Goal: Task Accomplishment & Management: Manage account settings

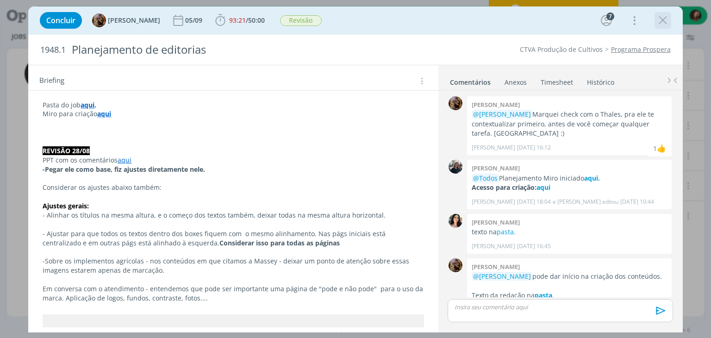
scroll to position [652, 0]
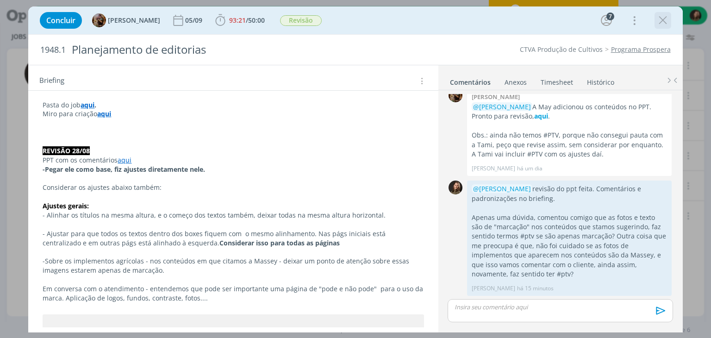
click at [667, 25] on icon "dialog" at bounding box center [663, 20] width 14 height 14
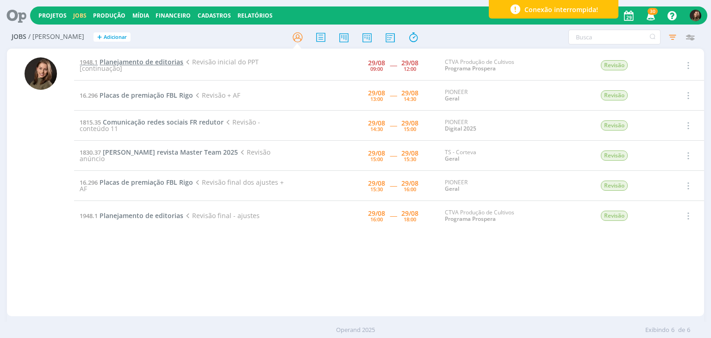
click at [137, 62] on span "Planejamento de editorias" at bounding box center [142, 61] width 84 height 9
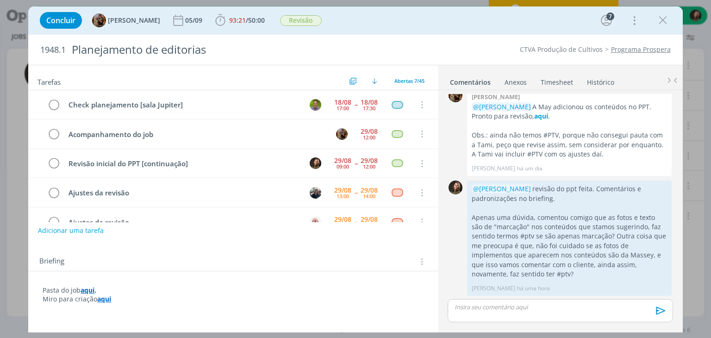
scroll to position [29, 0]
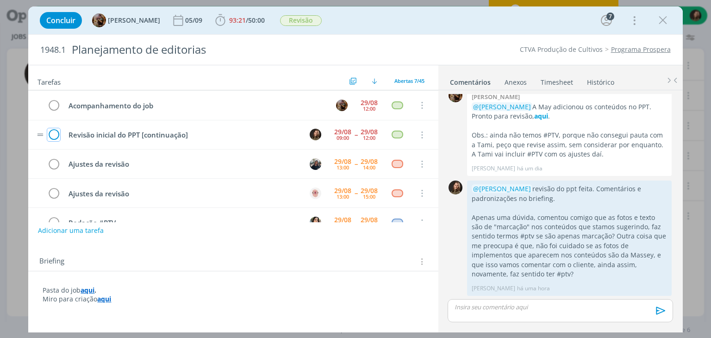
click at [56, 132] on icon "dialog" at bounding box center [53, 135] width 13 height 14
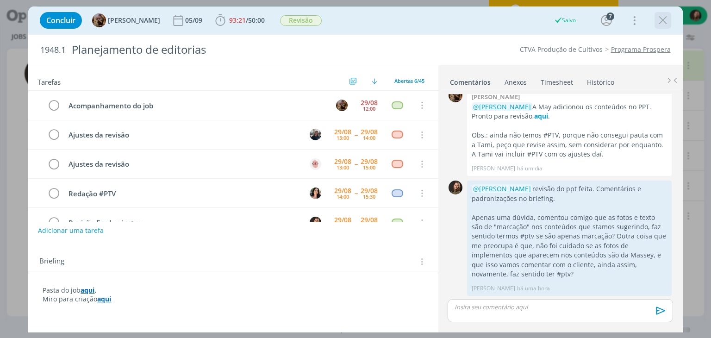
click at [665, 22] on icon "dialog" at bounding box center [663, 20] width 14 height 14
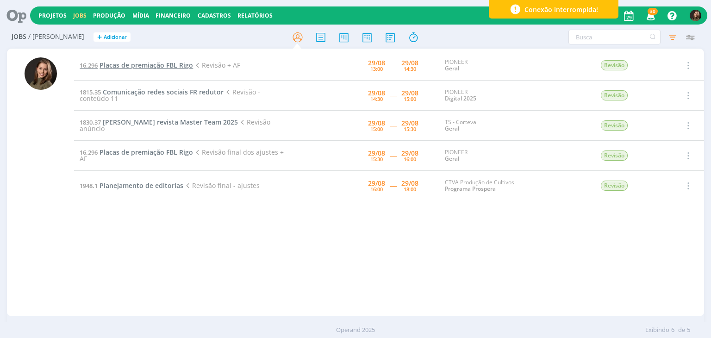
click at [139, 63] on span "Placas de premiação FBL Rigo" at bounding box center [147, 65] width 94 height 9
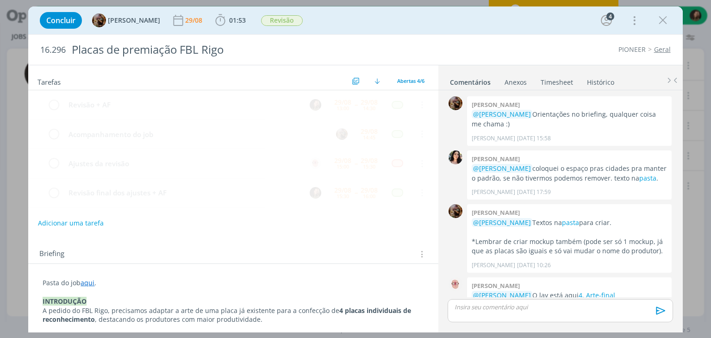
scroll to position [31, 0]
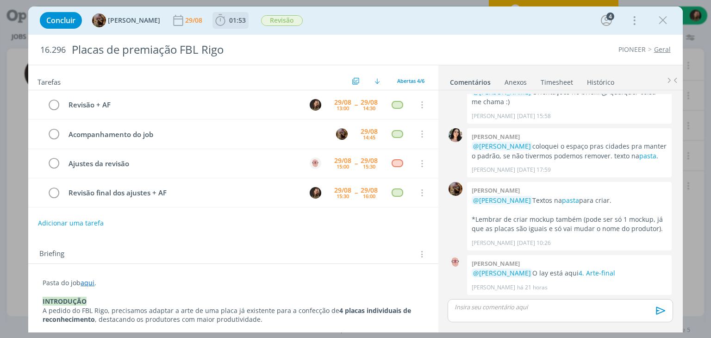
click at [235, 20] on b "01:53" at bounding box center [237, 20] width 20 height 6
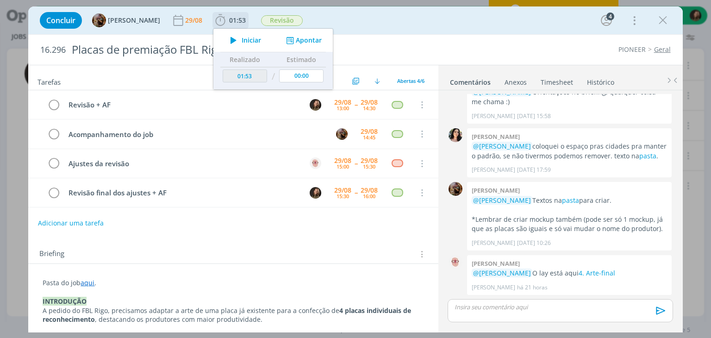
click at [238, 38] on icon "dialog" at bounding box center [233, 40] width 16 height 12
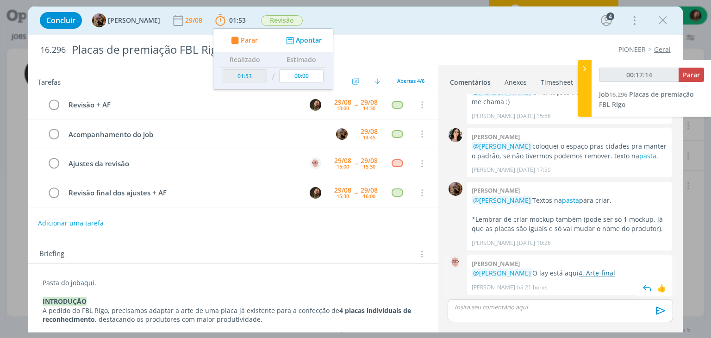
click at [605, 273] on link "4. Arte-final" at bounding box center [597, 272] width 37 height 9
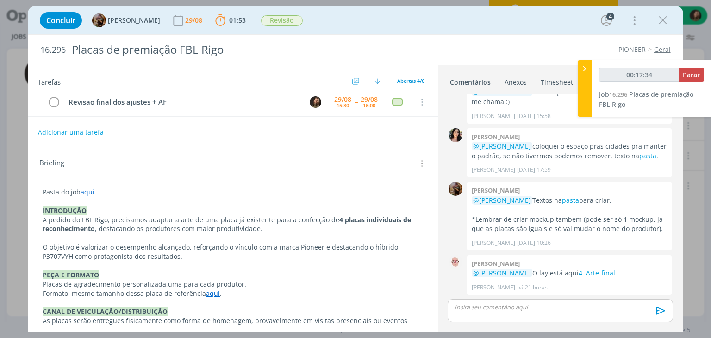
scroll to position [93, 0]
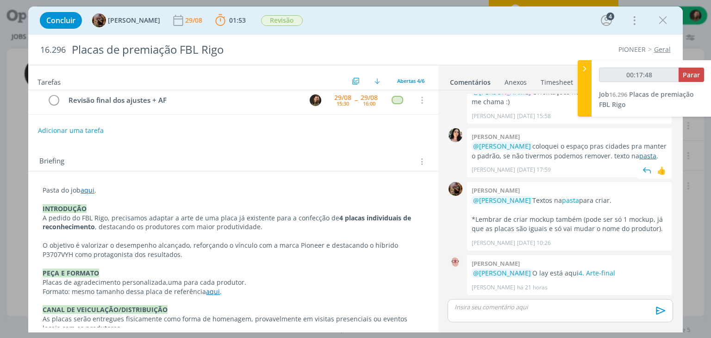
click at [639, 159] on link "pasta" at bounding box center [647, 155] width 17 height 9
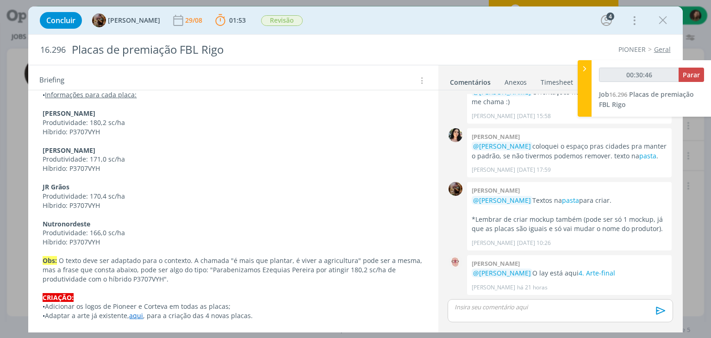
scroll to position [471, 0]
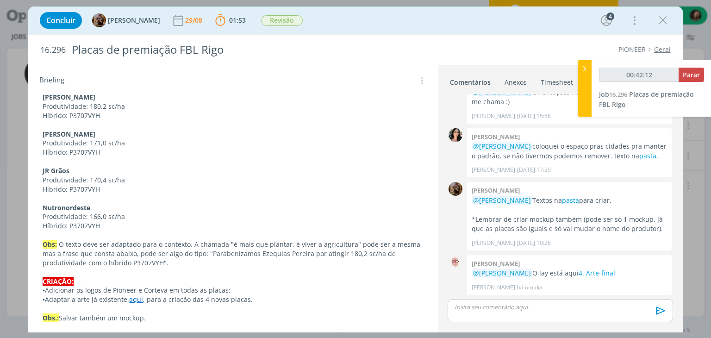
click at [497, 308] on p "dialog" at bounding box center [560, 307] width 210 height 8
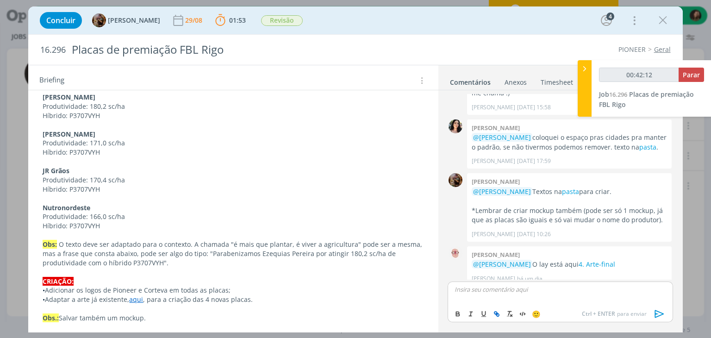
scroll to position [48, 0]
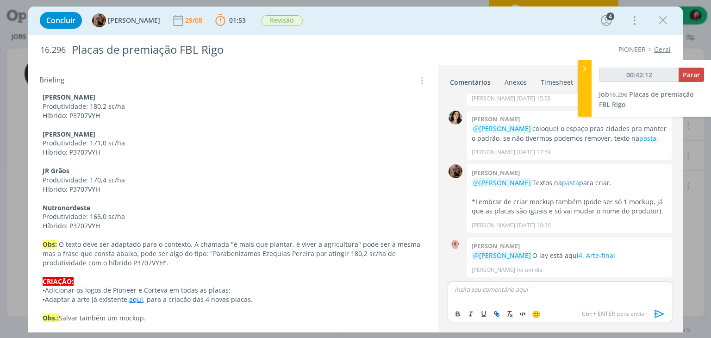
type input "00:42:13"
click at [485, 320] on span "[PERSON_NAME]" at bounding box center [504, 319] width 57 height 10
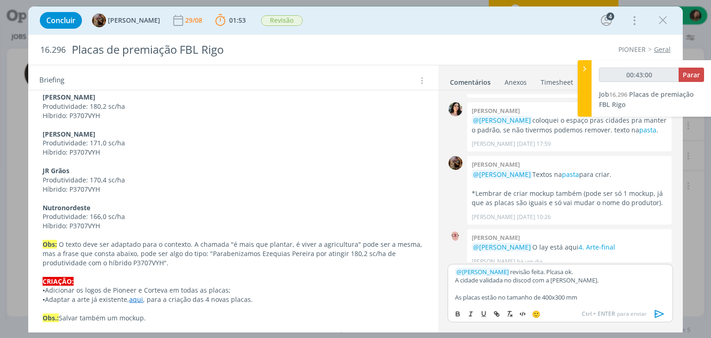
click at [572, 272] on p "﻿ @ Amanda Rodrigues ﻿ revisão feita. Plcasa ok." at bounding box center [560, 272] width 210 height 8
click at [655, 315] on icon "dialog" at bounding box center [659, 314] width 9 height 8
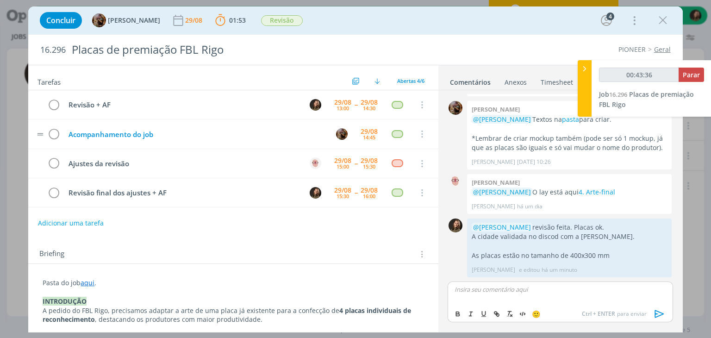
scroll to position [0, 0]
click at [54, 101] on icon "dialog" at bounding box center [53, 105] width 13 height 14
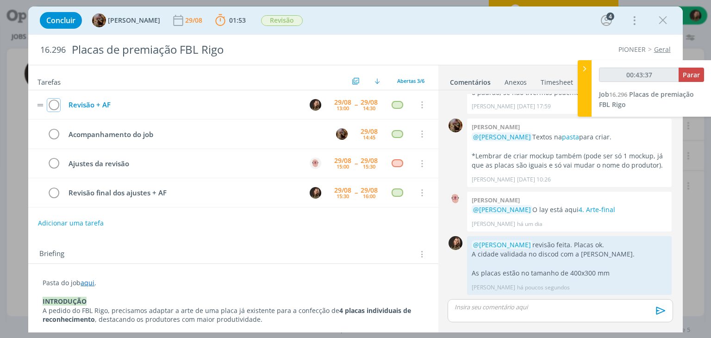
scroll to position [94, 0]
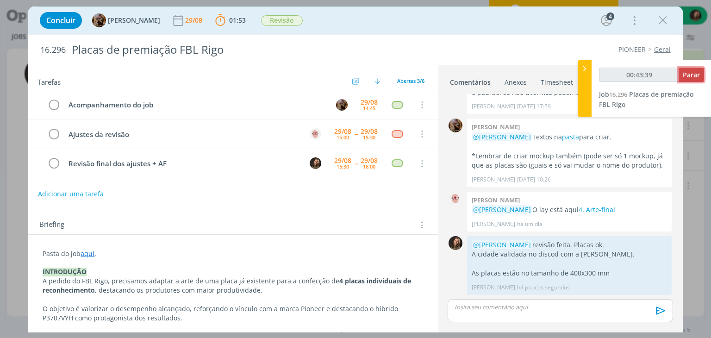
click at [691, 70] on span "Parar" at bounding box center [691, 74] width 17 height 9
click at [686, 82] on div "00:43:41 Parar" at bounding box center [651, 79] width 105 height 22
click at [689, 79] on span "Parar" at bounding box center [691, 74] width 17 height 9
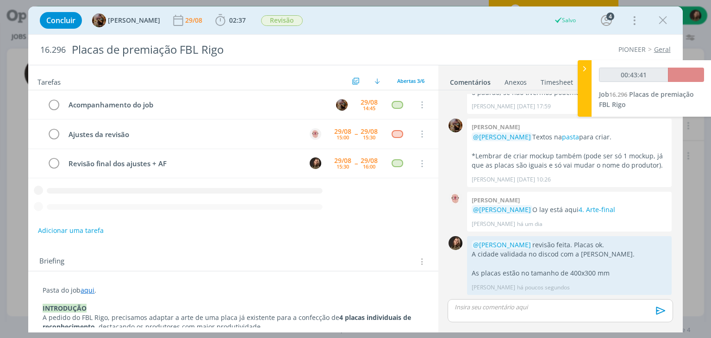
type input "00:44:00"
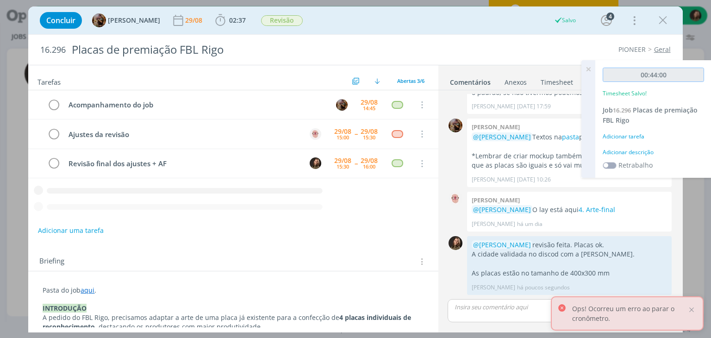
click at [687, 76] on input "00:44:00" at bounding box center [653, 75] width 101 height 14
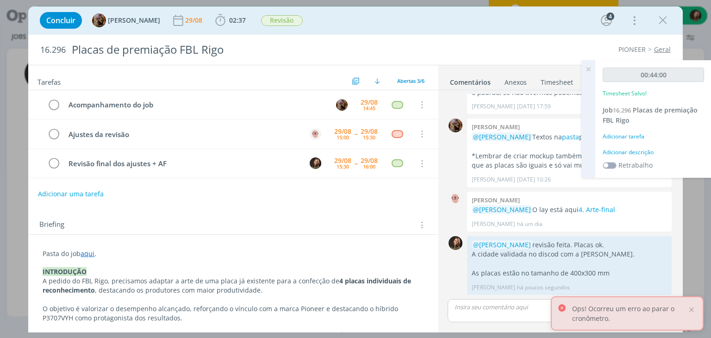
click at [630, 144] on div "00:44:00 Timesheet Salvo! Job 16.296 Placas de premiação FBL Rigo Adicionar tar…" at bounding box center [653, 119] width 116 height 118
click at [624, 154] on div "Adicionar descrição" at bounding box center [653, 152] width 101 height 8
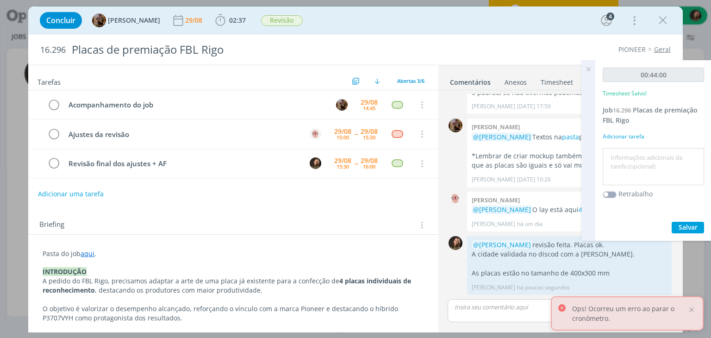
click at [624, 153] on textarea at bounding box center [653, 166] width 97 height 33
type textarea "revisão"
drag, startPoint x: 697, startPoint y: 212, endPoint x: 692, endPoint y: 219, distance: 8.2
click at [695, 217] on div "00:44:00 Timesheet Salvo! Job 16.296 Placas de premiação FBL Rigo Adicionar tar…" at bounding box center [653, 150] width 116 height 181
click at [691, 225] on span "Salvar" at bounding box center [688, 227] width 19 height 9
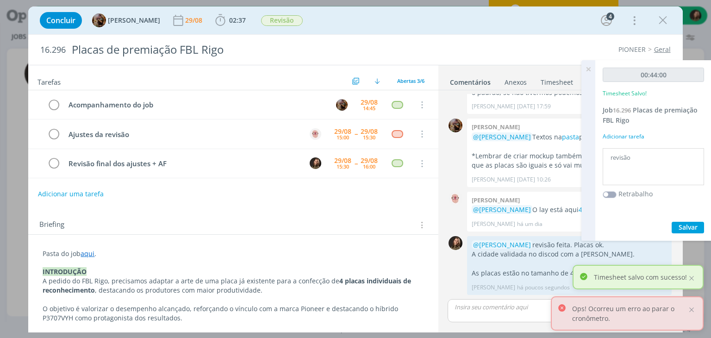
click at [585, 69] on icon at bounding box center [588, 69] width 17 height 18
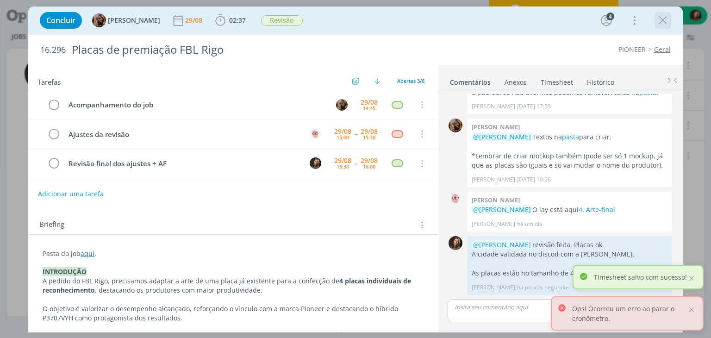
click at [661, 18] on icon "dialog" at bounding box center [663, 20] width 14 height 14
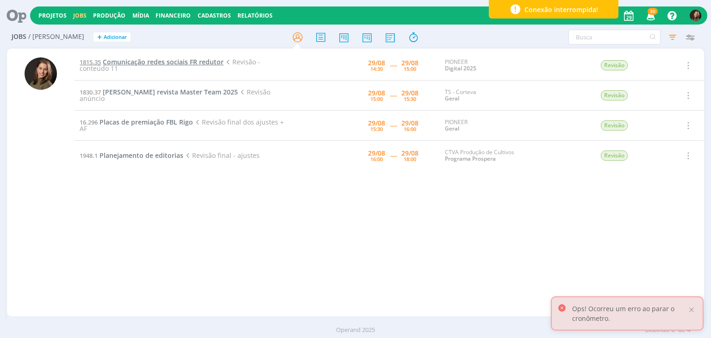
click at [166, 62] on span "Comunicação redes sociais FR redutor" at bounding box center [163, 61] width 121 height 9
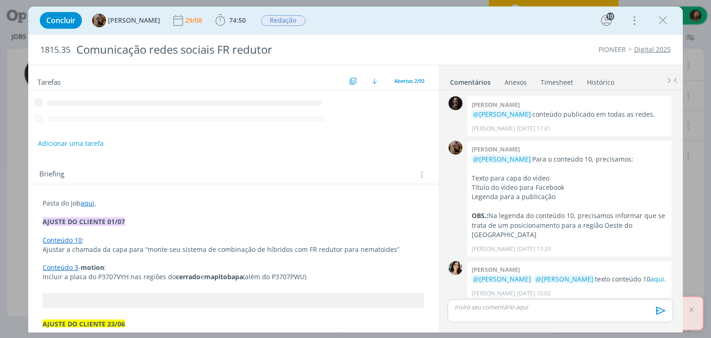
scroll to position [1018, 0]
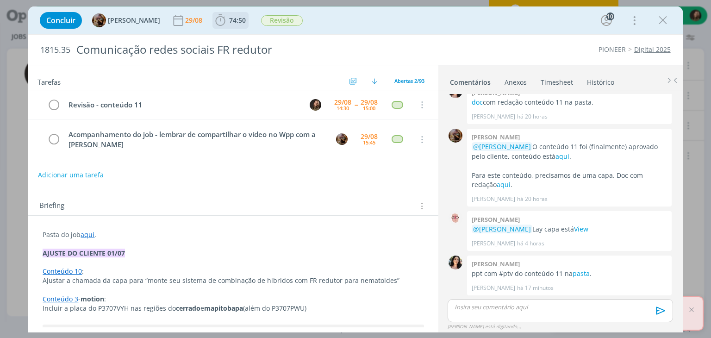
click at [246, 16] on span "74:50" at bounding box center [237, 20] width 17 height 9
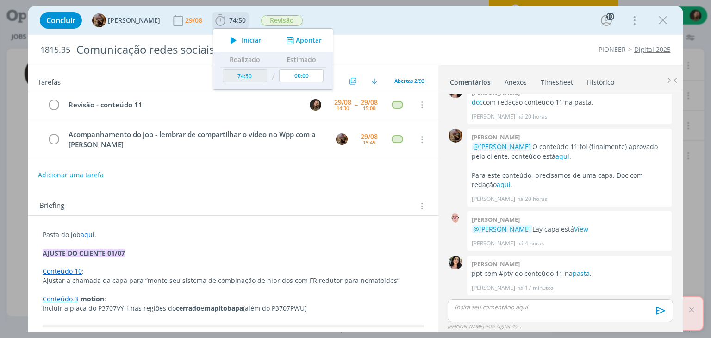
click at [258, 41] on span "Iniciar" at bounding box center [251, 40] width 19 height 6
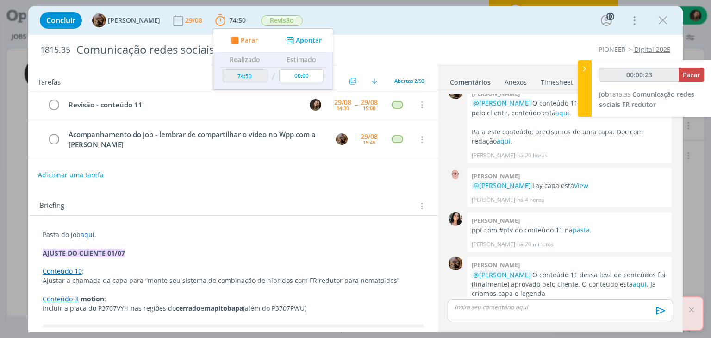
scroll to position [1081, 0]
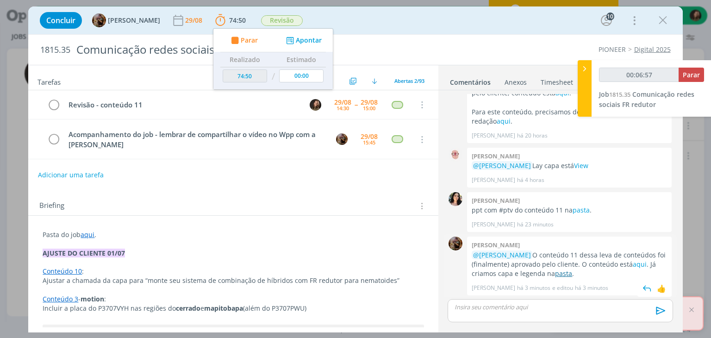
click at [555, 272] on link "pasta" at bounding box center [563, 273] width 17 height 9
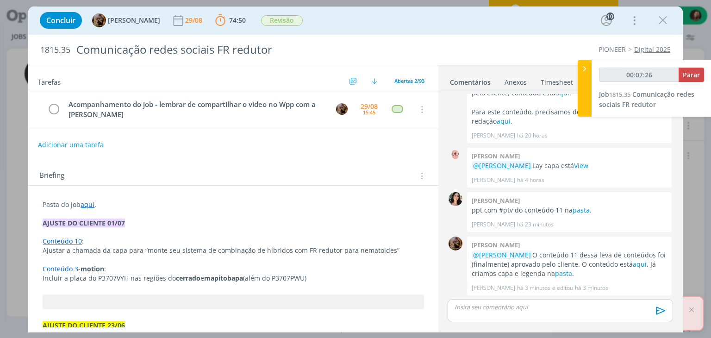
scroll to position [46, 0]
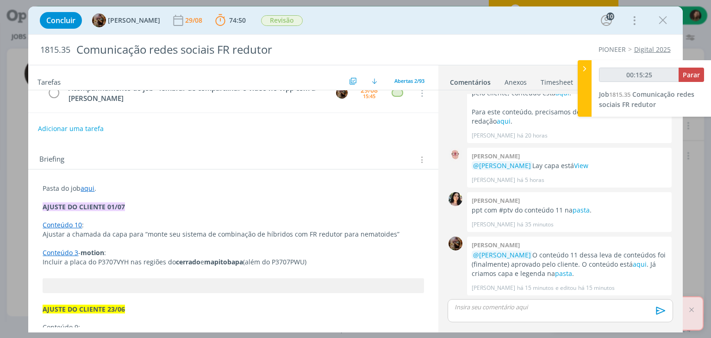
drag, startPoint x: 35, startPoint y: 199, endPoint x: 40, endPoint y: 198, distance: 4.7
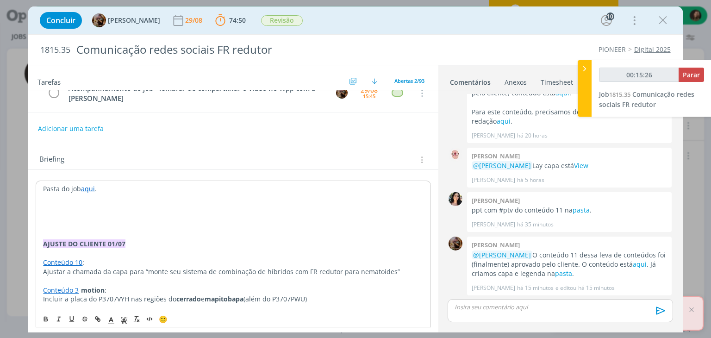
type input "00:15:27"
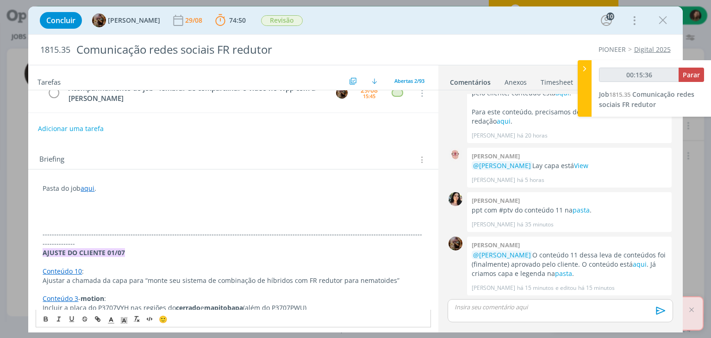
click at [82, 209] on p "dialog" at bounding box center [233, 206] width 381 height 9
click at [56, 203] on p "REVISÃO CONTEÚDO 11 - JU" at bounding box center [233, 206] width 381 height 9
click at [52, 214] on p "dialog" at bounding box center [233, 216] width 381 height 9
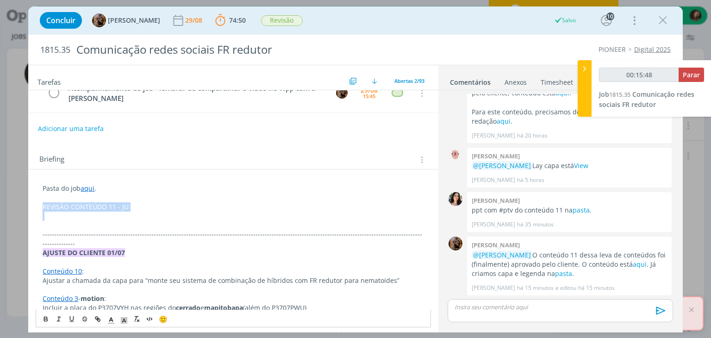
click at [51, 214] on p "dialog" at bounding box center [233, 216] width 381 height 9
click at [51, 212] on p "dialog" at bounding box center [233, 216] width 381 height 9
click at [76, 205] on p "REVISÃO CONTEÚDO 11 - JU" at bounding box center [233, 206] width 381 height 9
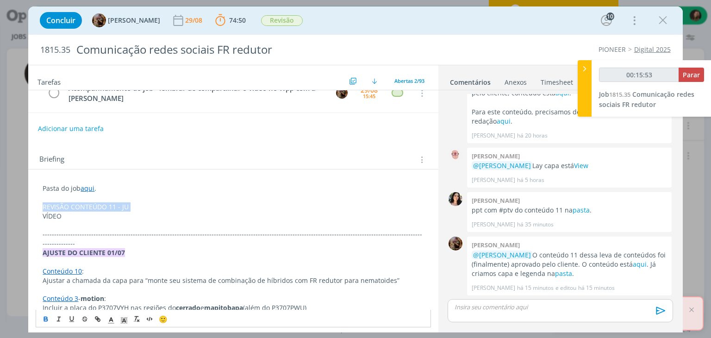
click at [43, 321] on icon "dialog" at bounding box center [45, 318] width 7 height 7
click at [122, 318] on rect "dialog" at bounding box center [122, 318] width 0 height 0
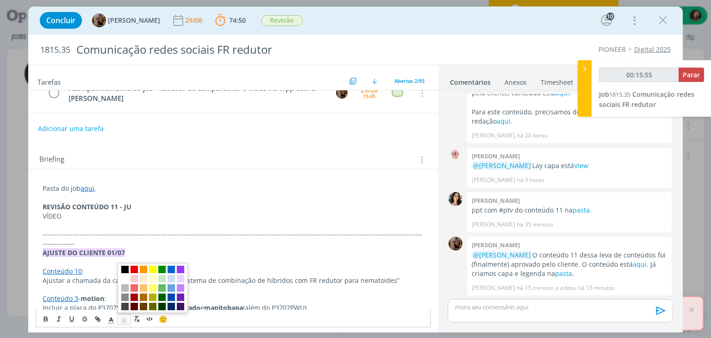
click at [121, 267] on span "dialog" at bounding box center [124, 269] width 7 height 7
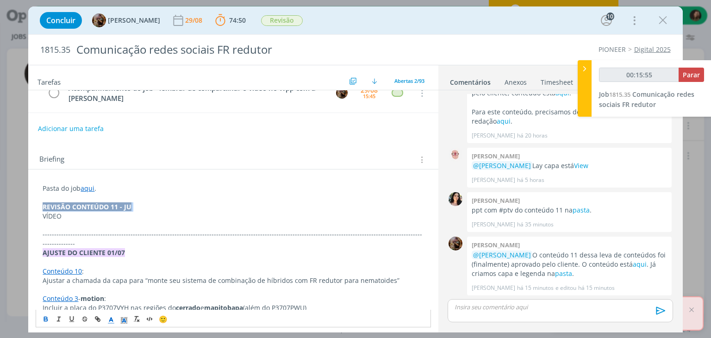
click at [111, 319] on icon "dialog" at bounding box center [111, 320] width 8 height 8
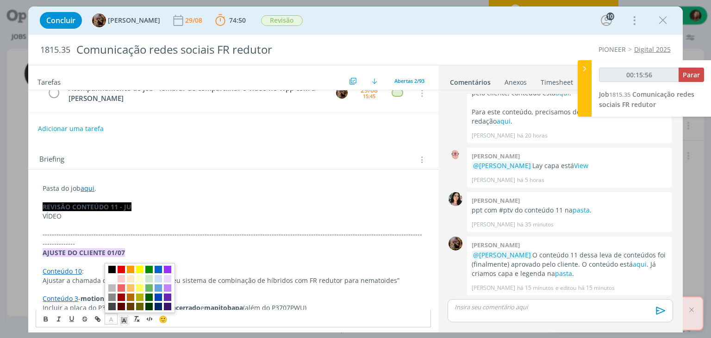
click at [112, 277] on span "dialog" at bounding box center [111, 278] width 7 height 7
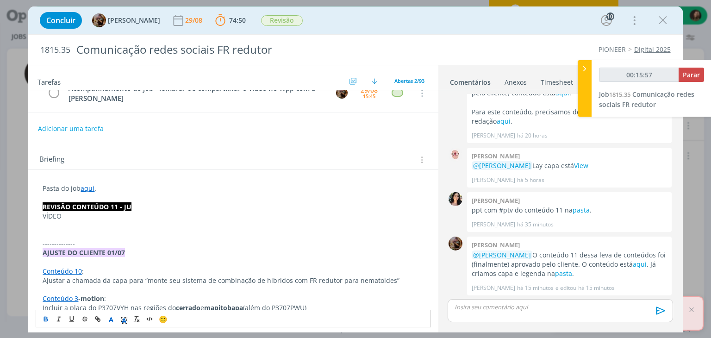
click at [124, 248] on p "AJUSTE DO CLIENTE 01/07" at bounding box center [233, 252] width 381 height 9
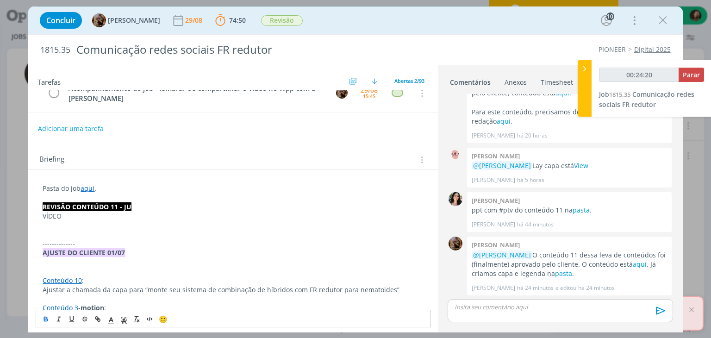
click at [67, 220] on p "dialog" at bounding box center [233, 224] width 381 height 9
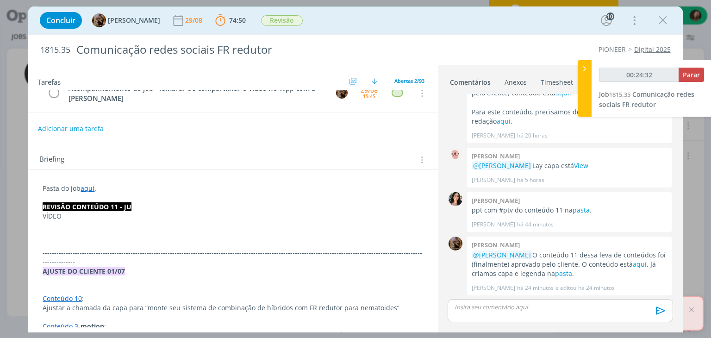
click at [62, 230] on p "dialog" at bounding box center [233, 234] width 381 height 9
click at [65, 241] on p "dialog" at bounding box center [233, 243] width 381 height 9
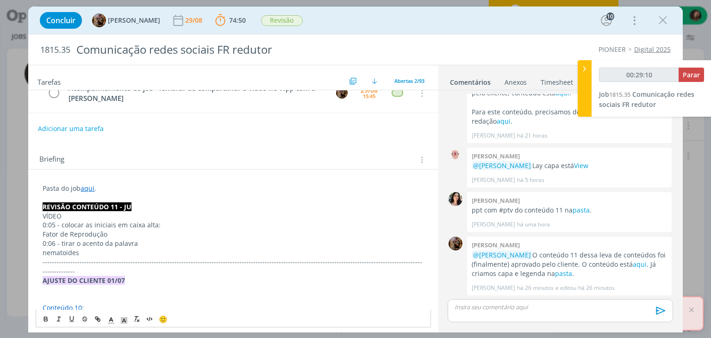
click at [98, 225] on p "0:05 - colocar as iniciais em caixa alta:" at bounding box center [233, 224] width 381 height 9
click at [44, 317] on icon "dialog" at bounding box center [45, 318] width 3 height 2
click at [75, 243] on p "0:06 - tirar o acento da palavra" at bounding box center [233, 243] width 381 height 9
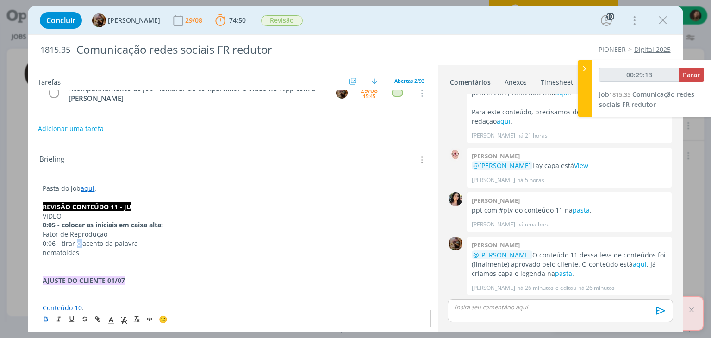
click at [75, 243] on p "0:06 - tirar o acento da palavra" at bounding box center [233, 243] width 381 height 9
click at [44, 320] on icon "dialog" at bounding box center [45, 318] width 7 height 7
click at [84, 248] on p "nematoides" at bounding box center [233, 252] width 381 height 9
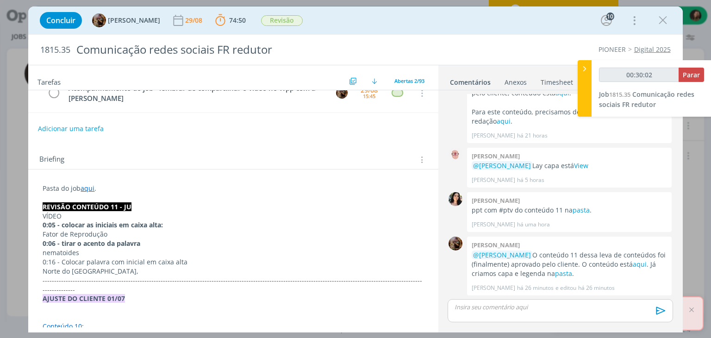
click at [126, 268] on p "Norte do Brasil," at bounding box center [233, 271] width 381 height 9
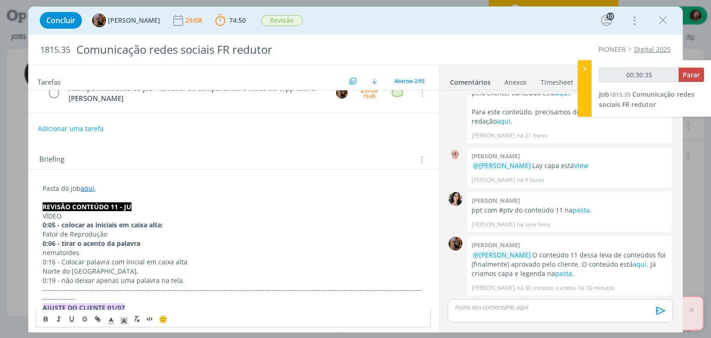
click at [192, 276] on p "0:19 - não deixar apenas uma palavra na tela." at bounding box center [233, 280] width 381 height 9
click at [100, 278] on p "0:19 - não deixar apenas uma palavra na tela." at bounding box center [233, 280] width 381 height 9
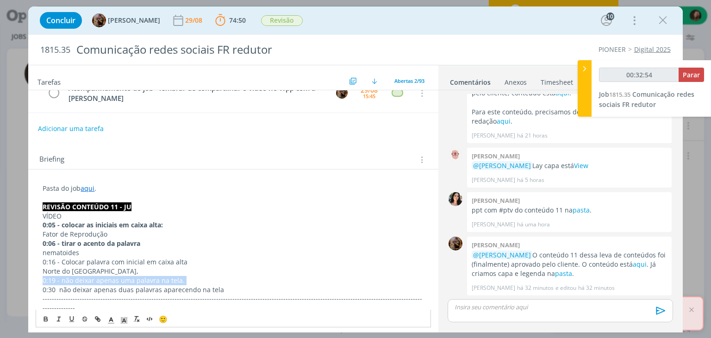
click at [100, 278] on p "0:19 - não deixar apenas uma palavra na tela." at bounding box center [233, 280] width 381 height 9
click at [47, 316] on icon "dialog" at bounding box center [45, 318] width 7 height 7
click at [77, 292] on p "0:30 não deixar apenas duas palavras aparecendo na tela" at bounding box center [233, 289] width 381 height 9
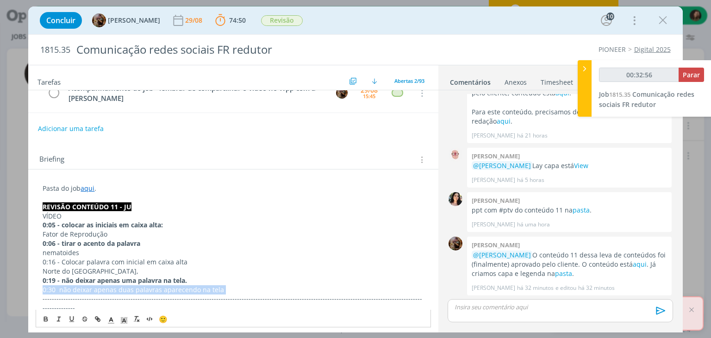
click at [77, 292] on p "0:30 não deixar apenas duas palavras aparecendo na tela" at bounding box center [233, 289] width 381 height 9
click at [44, 317] on icon "dialog" at bounding box center [45, 318] width 3 height 2
click at [69, 267] on p "Norte do Brasil," at bounding box center [233, 271] width 381 height 9
click at [73, 261] on p "0:16 - Colocar palavra com inicial em caixa alta" at bounding box center [233, 261] width 381 height 9
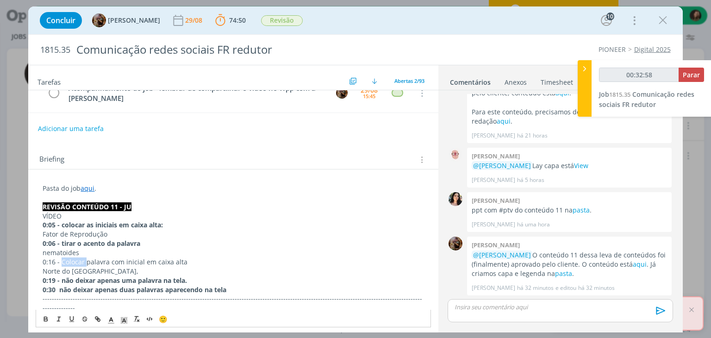
click at [73, 261] on p "0:16 - Colocar palavra com inicial em caixa alta" at bounding box center [233, 261] width 381 height 9
click at [46, 321] on icon "dialog" at bounding box center [45, 320] width 3 height 2
click at [82, 267] on p "Norte do Brasil," at bounding box center [233, 271] width 381 height 9
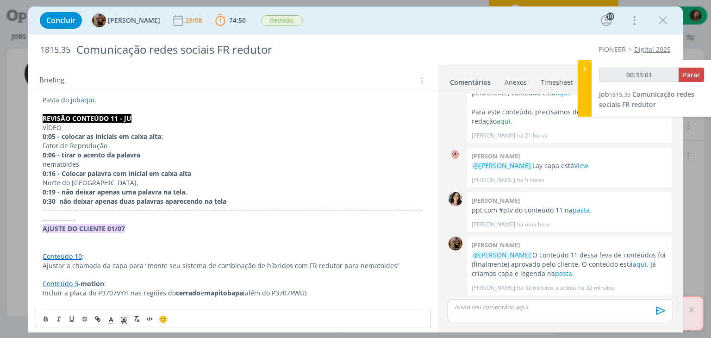
scroll to position [139, 0]
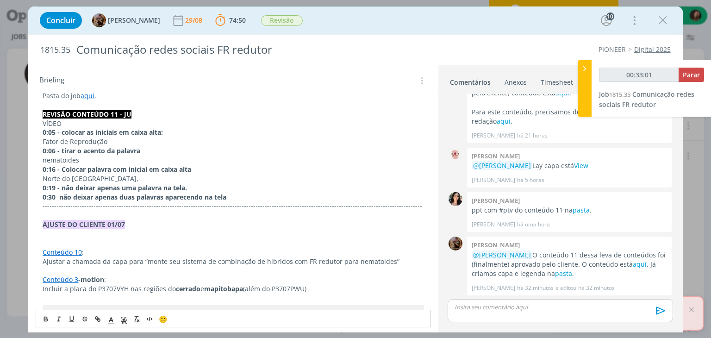
click at [265, 193] on p "0:30 não deixar apenas duas palavras aparecendo na tela" at bounding box center [233, 197] width 381 height 9
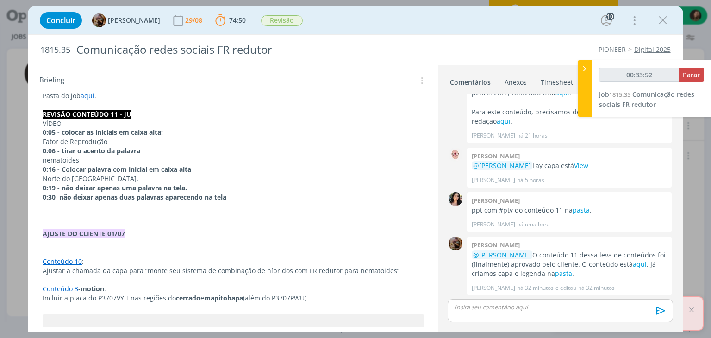
click at [44, 196] on strong "0:30 não deixar apenas duas palavras aparecendo na tela" at bounding box center [135, 197] width 184 height 9
click at [46, 206] on p "dialog" at bounding box center [233, 205] width 381 height 9
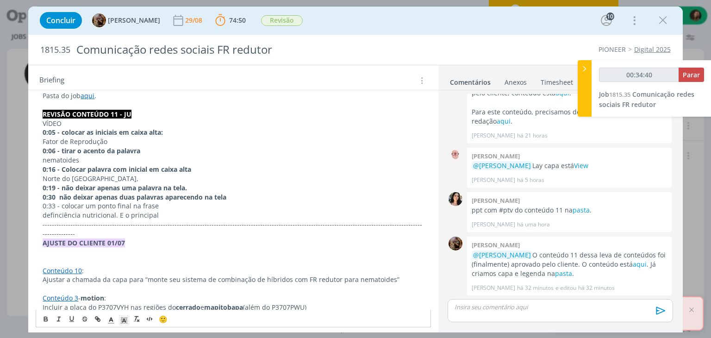
click at [161, 215] on p "definciência nutricional. E o principal" at bounding box center [233, 215] width 381 height 9
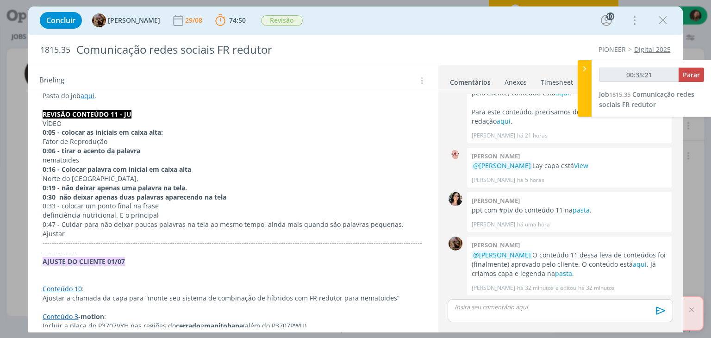
click at [417, 221] on p "0:47 - Cuidar para não deixar poucas palavras na tela ao mesmo tempo, ainda mai…" at bounding box center [233, 229] width 381 height 19
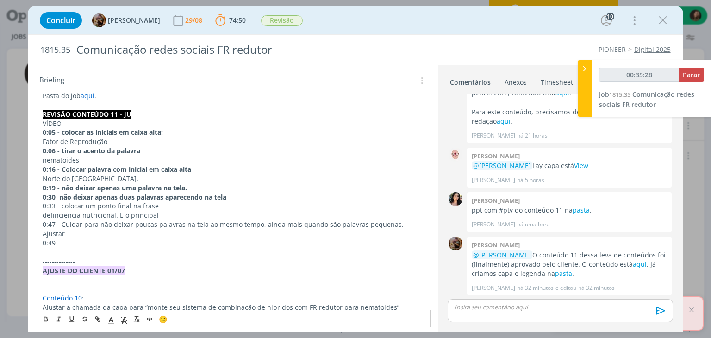
click at [56, 199] on strong "0:30 não deixar apenas duas palavras aparecendo na tela" at bounding box center [135, 197] width 184 height 9
click at [80, 184] on strong "0:19 - não deixar apenas uma palavra na tela." at bounding box center [115, 187] width 144 height 9
drag, startPoint x: 193, startPoint y: 186, endPoint x: 61, endPoint y: 182, distance: 132.0
click at [61, 183] on p "0:19 - não deixar apenas uma palavra na tela." at bounding box center [233, 187] width 381 height 9
copy strong "não deixar apenas uma palavra na tela."
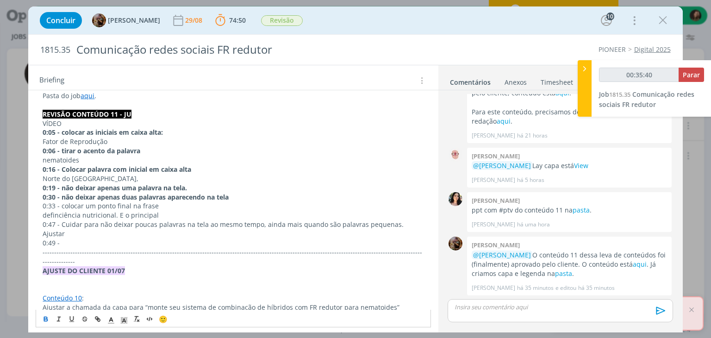
click at [67, 238] on p "0:49 -" at bounding box center [233, 242] width 381 height 9
click at [90, 225] on p "0:47 - Cuidar para não deixar poucas palavras na tela ao mesmo tempo, ainda mai…" at bounding box center [233, 229] width 381 height 19
click at [90, 224] on p "0:47 - Cuidar para não deixar poucas palavras na tela ao mesmo tempo, ainda mai…" at bounding box center [233, 229] width 381 height 19
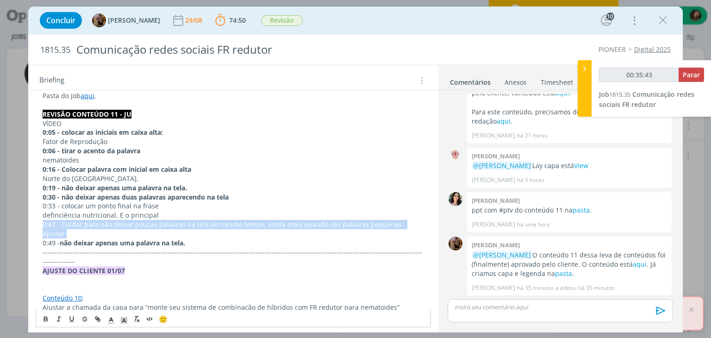
click at [90, 224] on p "0:47 - Cuidar para não deixar poucas palavras na tela ao mesmo tempo, ainda mai…" at bounding box center [233, 229] width 381 height 19
click at [47, 322] on icon "dialog" at bounding box center [45, 318] width 7 height 7
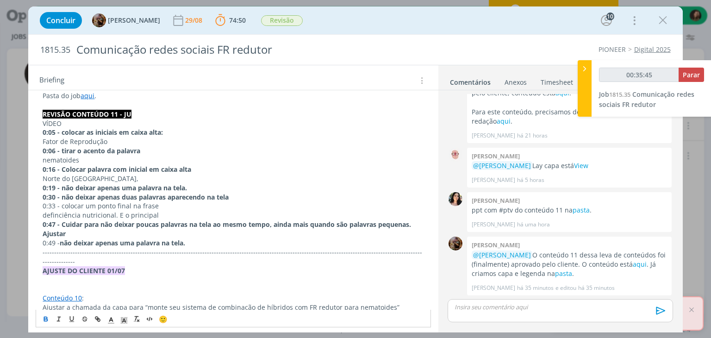
click at [76, 245] on strong "não deixar apenas uma palavra na tela." at bounding box center [122, 242] width 125 height 9
click at [48, 322] on icon "dialog" at bounding box center [45, 318] width 7 height 7
click at [131, 206] on p "0:33 - colocar um ponto final na frase" at bounding box center [233, 205] width 381 height 9
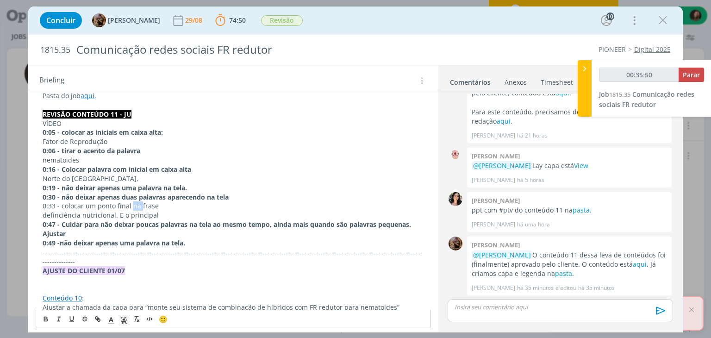
click at [131, 206] on p "0:33 - colocar um ponto final na frase" at bounding box center [233, 205] width 381 height 9
click at [44, 322] on icon "dialog" at bounding box center [45, 318] width 7 height 7
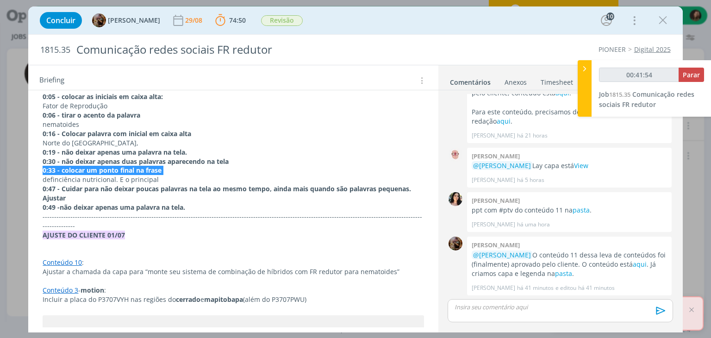
scroll to position [185, 0]
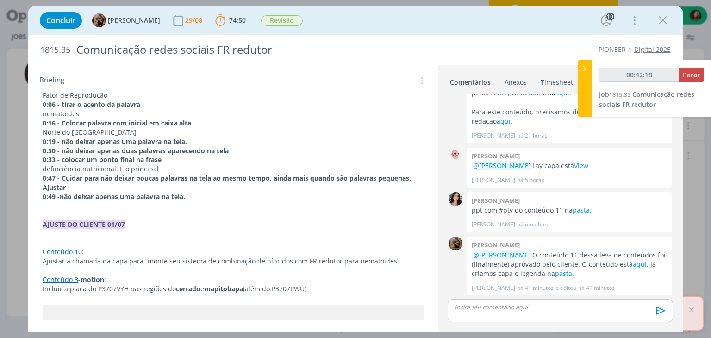
click at [197, 197] on p "0:49 - não deixar apenas uma palavra na tela." at bounding box center [233, 196] width 381 height 9
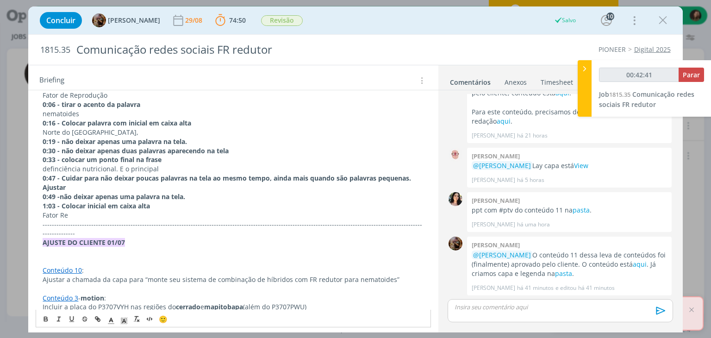
click at [93, 214] on p "Fator Re" at bounding box center [233, 215] width 381 height 9
click at [135, 213] on p "Fator Reprodução redutor" at bounding box center [233, 215] width 381 height 9
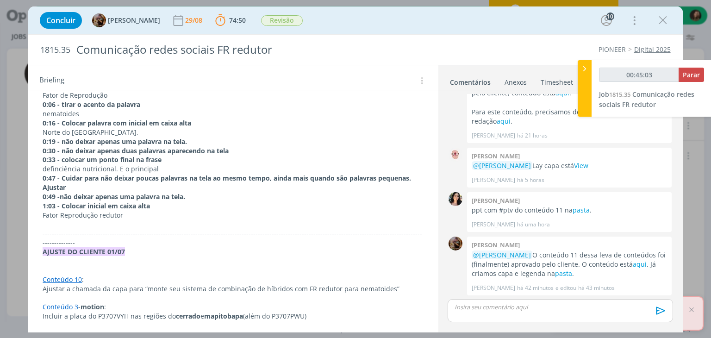
click at [48, 220] on p "dialog" at bounding box center [233, 224] width 381 height 9
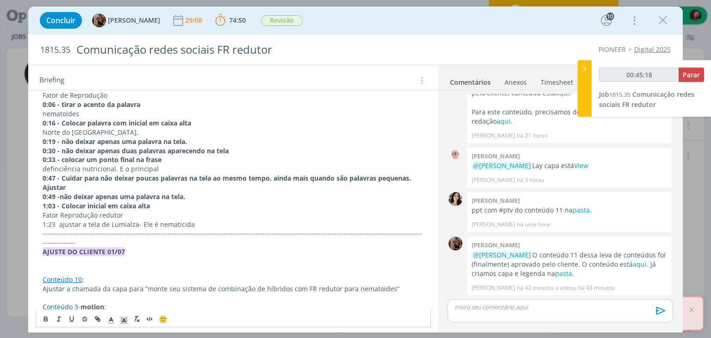
click at [137, 225] on p "1:23 ajustar a tela de Lumialza- Ele é nematicida" at bounding box center [233, 224] width 381 height 9
click at [143, 223] on p "1:23 ajustar a tela de Lumialza - Ele é nematicida" at bounding box center [233, 224] width 381 height 9
click at [144, 222] on p "1:23 ajustar a tela de Lumialza - Ele é nematicida" at bounding box center [233, 224] width 381 height 9
click at [193, 223] on p "1:23 ajustar a tela de Lumialza - Ele é nematicida" at bounding box center [233, 224] width 381 height 9
click at [530, 304] on p "dialog" at bounding box center [560, 307] width 210 height 8
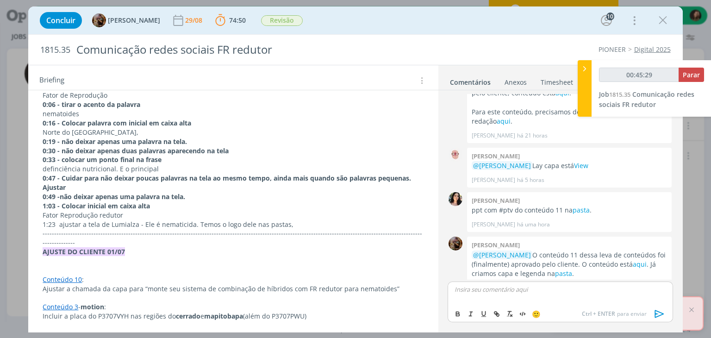
type input "00:45:30"
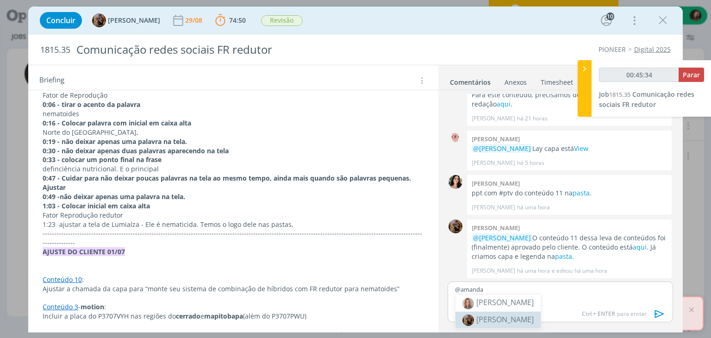
click at [504, 317] on span "[PERSON_NAME]" at bounding box center [504, 319] width 57 height 10
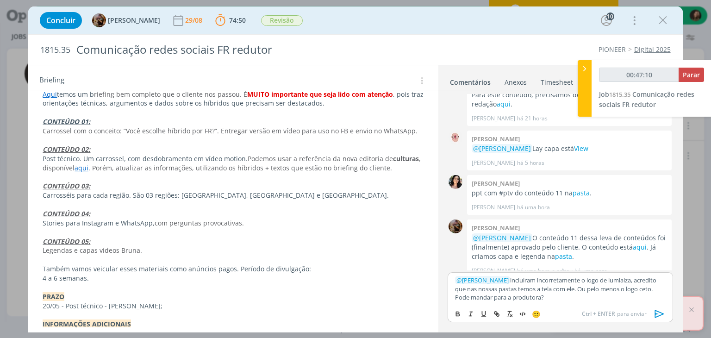
scroll to position [2909, 0]
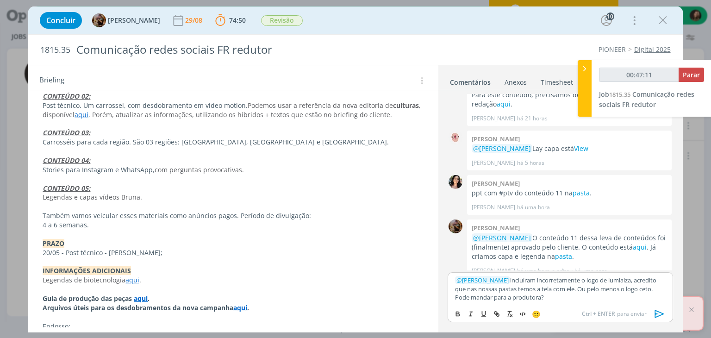
drag, startPoint x: 137, startPoint y: 243, endPoint x: 137, endPoint y: 257, distance: 14.4
click at [137, 275] on link "aqui" at bounding box center [132, 279] width 14 height 9
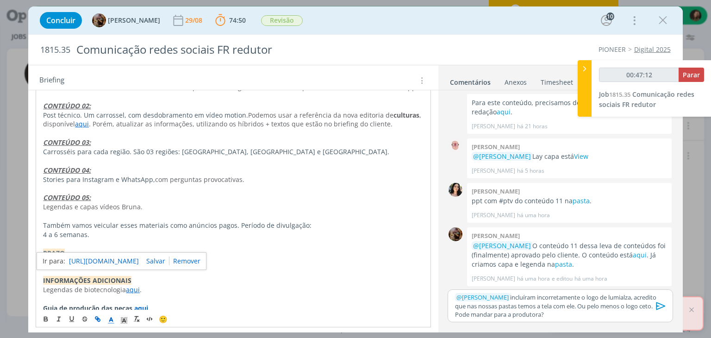
click at [139, 259] on link "https://sobeae.sharepoint.com/:b:/s/SOBEAE/Ef-fOifMRy5Gv7IfLYzPhA4BkHCYX3lltJAy…" at bounding box center [104, 261] width 70 height 12
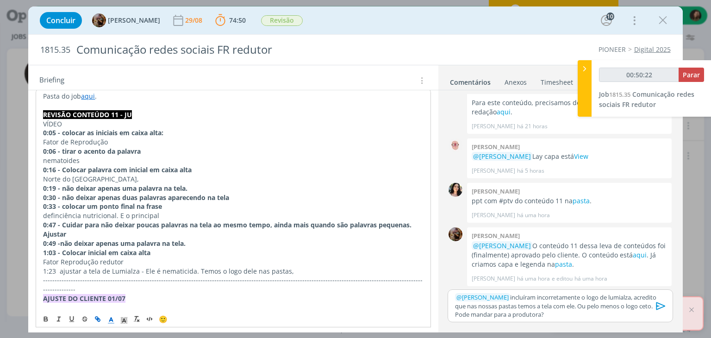
scroll to position [231, 0]
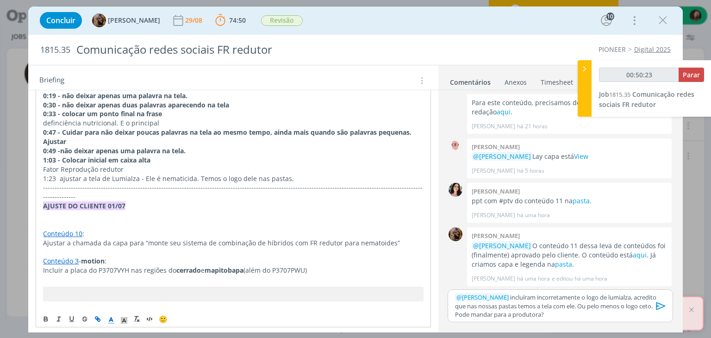
click at [288, 176] on p "1:23 ajustar a tela de Lumialza - Ele é nematicida. Temos o logo dele nas pasta…" at bounding box center [233, 178] width 380 height 9
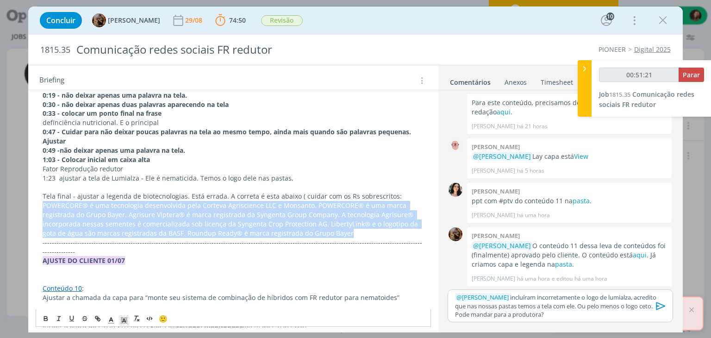
drag, startPoint x: 39, startPoint y: 206, endPoint x: 328, endPoint y: 231, distance: 289.9
click at [108, 323] on line "dialog" at bounding box center [111, 323] width 6 height 0
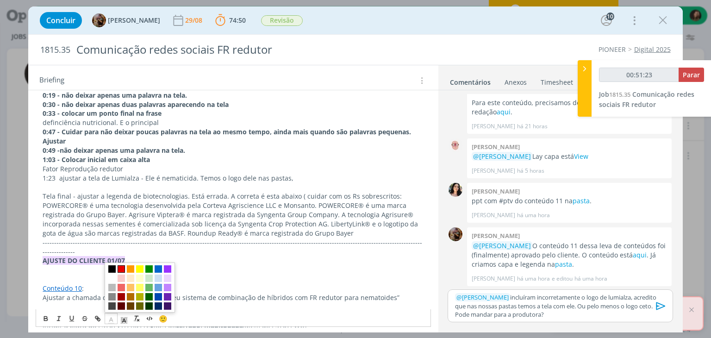
click at [118, 267] on span "dialog" at bounding box center [121, 269] width 7 height 7
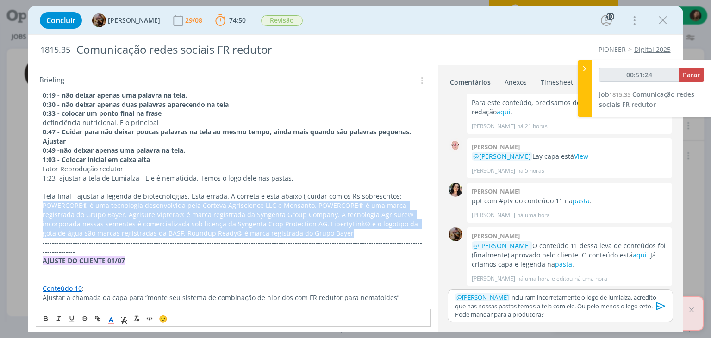
click at [226, 210] on span "POWERCORE® é uma tecnologia desenvolvida pela Corteva Agriscience LLC e Monsant…" at bounding box center [231, 219] width 377 height 37
click at [315, 222] on span "POWERCORE® é uma tecnologia desenvolvida pela Corteva Agriscience LLC e Monsant…" at bounding box center [231, 219] width 377 height 37
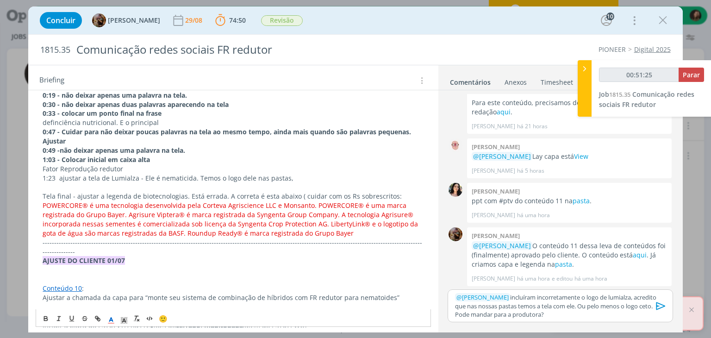
click at [328, 232] on p "POWERCORE® é uma tecnologia desenvolvida pela Corteva Agriscience LLC e Monsant…" at bounding box center [233, 219] width 381 height 37
click at [75, 179] on p "1:23 ajustar a tela de Lumialza - Ele é nematicida. Temos o logo dele nas pasta…" at bounding box center [233, 178] width 381 height 9
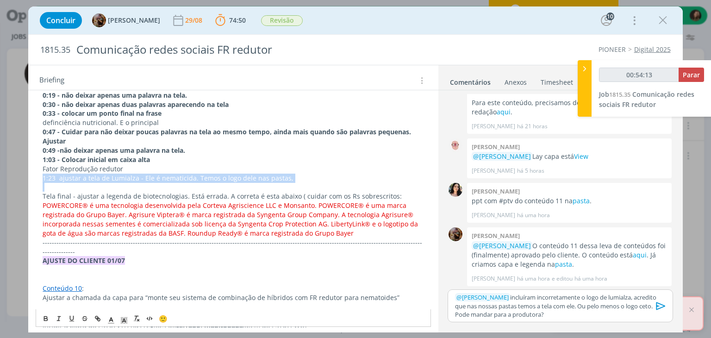
click at [75, 179] on p "1:23 ajustar a tela de Lumialza - Ele é nematicida. Temos o logo dele nas pasta…" at bounding box center [233, 178] width 381 height 9
click at [50, 318] on icon "dialog" at bounding box center [45, 318] width 7 height 7
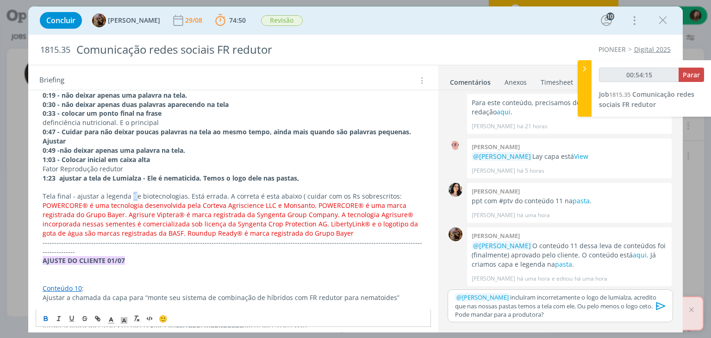
click at [131, 196] on p "Tela final - ajustar a legenda de biotecnologias. Está errada. A correta é esta…" at bounding box center [233, 196] width 381 height 9
click at [149, 185] on p "dialog" at bounding box center [233, 186] width 381 height 9
click at [203, 147] on p "0:49 - não deixar apenas uma palavra na tela." at bounding box center [233, 150] width 381 height 9
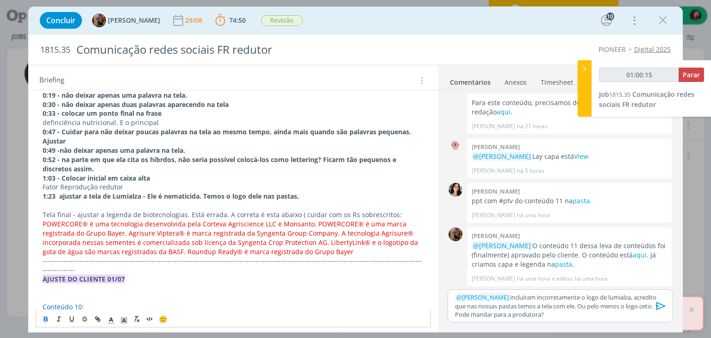
click at [344, 249] on p "POWERCORE® é uma tecnologia desenvolvida pela Corteva Agriscience LLC e Monsant…" at bounding box center [233, 237] width 381 height 37
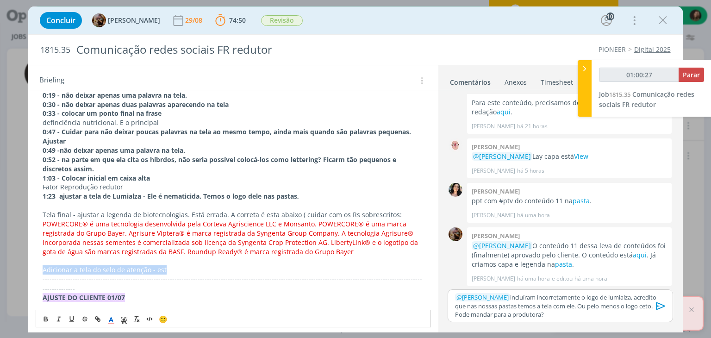
drag, startPoint x: 155, startPoint y: 269, endPoint x: 32, endPoint y: 267, distance: 122.7
click at [555, 263] on link "pasta" at bounding box center [563, 264] width 17 height 9
click at [518, 295] on p "﻿ @ Amanda Rodrigues ﻿ incluíram incorretamente o logo de lumialza, acredito qu…" at bounding box center [560, 305] width 210 height 25
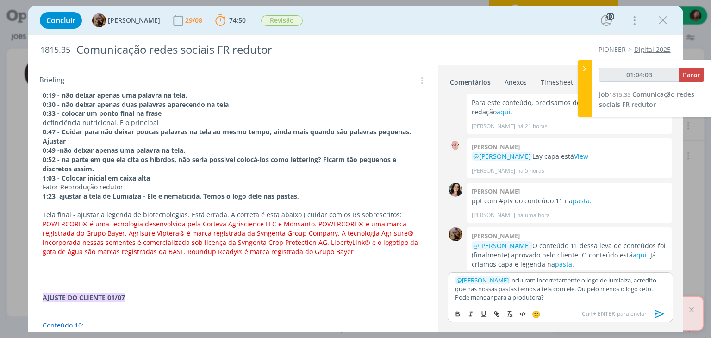
scroll to position [1108, 0]
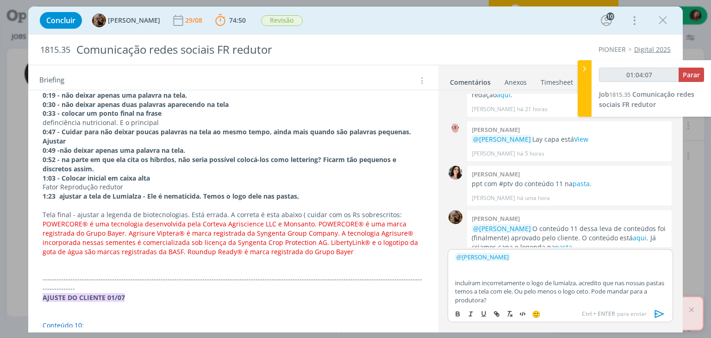
click at [546, 259] on p "﻿ @ Amanda Rodrigues ﻿" at bounding box center [560, 257] width 210 height 8
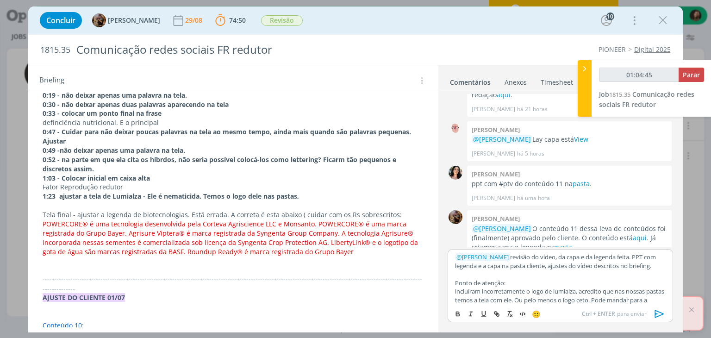
click at [482, 287] on p "Ponto de atenção:" at bounding box center [560, 283] width 210 height 8
click at [459, 313] on icon "dialog" at bounding box center [457, 313] width 3 height 2
drag, startPoint x: 553, startPoint y: 260, endPoint x: 561, endPoint y: 259, distance: 7.9
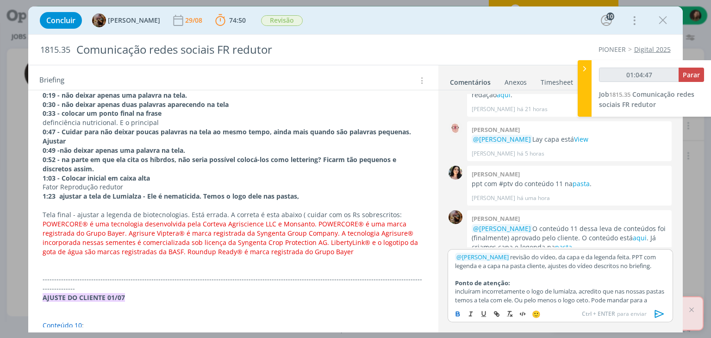
click at [554, 260] on p "﻿ @ Amanda Rodrigues ﻿ revisão do vídeo, da capa e da legenda feita. PPT com le…" at bounding box center [560, 261] width 210 height 17
drag, startPoint x: 551, startPoint y: 265, endPoint x: 562, endPoint y: 265, distance: 10.6
click at [562, 265] on p "﻿ @ Amanda Rodrigues ﻿ revisão do vídeo, da capa e da legenda feita. PPT com le…" at bounding box center [560, 261] width 210 height 17
type input "01:04:50"
click at [497, 312] on icon "dialog" at bounding box center [495, 313] width 3 height 3
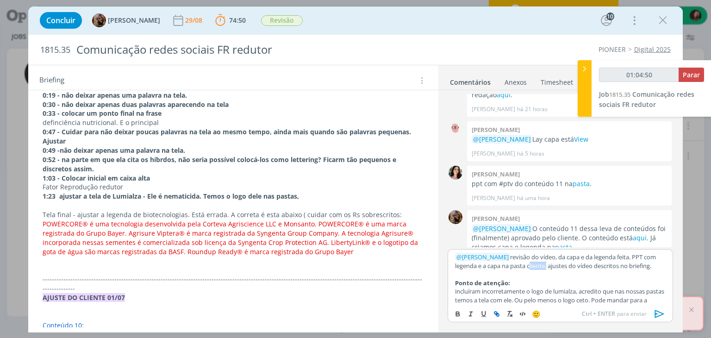
type input "cliente"
type input "01:04:51"
paste input "https://sobeae.sharepoint.com/sites/SOBEAE/Documentos%20Compartilhados/Forms/Al…"
type input "https://sobeae.sharepoint.com/sites/SOBEAE/Documentos%20Compartilhados/Forms/Al…"
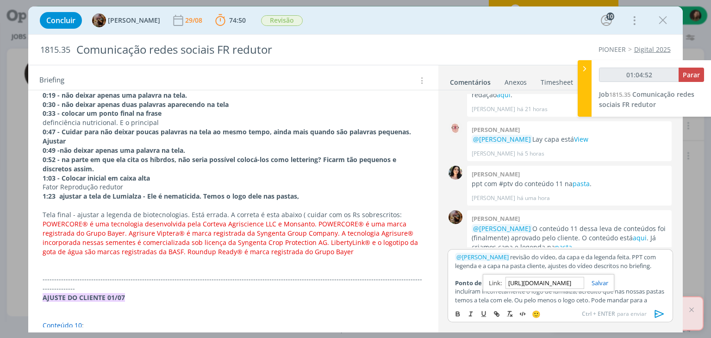
click at [599, 281] on link "dialog" at bounding box center [596, 283] width 24 height 8
click at [494, 278] on p "dialog" at bounding box center [560, 274] width 210 height 8
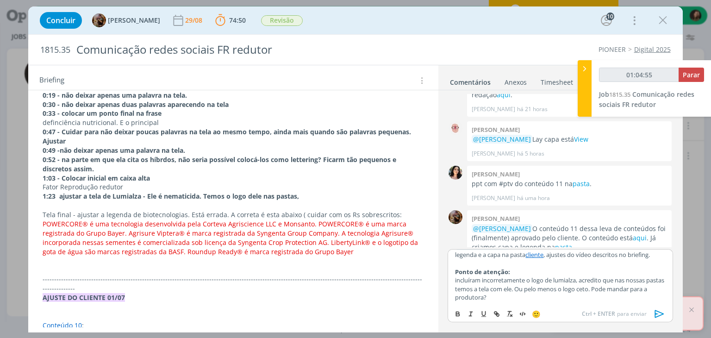
scroll to position [19, 0]
click at [538, 293] on p "incluíram incorretamente o logo de lumialza, acredito que nas nossas pastas tem…" at bounding box center [560, 288] width 210 height 25
click at [655, 314] on icon "dialog" at bounding box center [659, 314] width 9 height 8
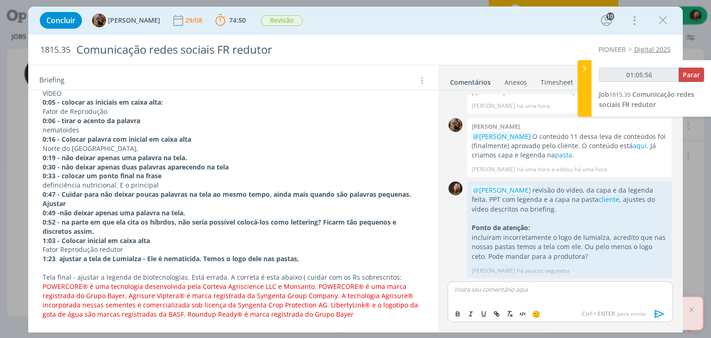
scroll to position [231, 0]
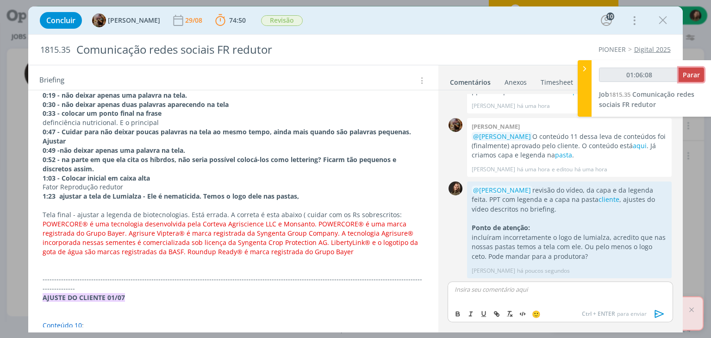
click at [697, 79] on span "Parar" at bounding box center [691, 74] width 17 height 9
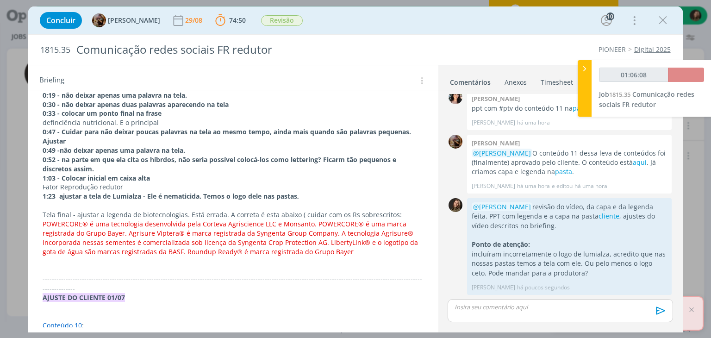
scroll to position [1182, 0]
click at [683, 78] on span "Parar" at bounding box center [691, 74] width 17 height 9
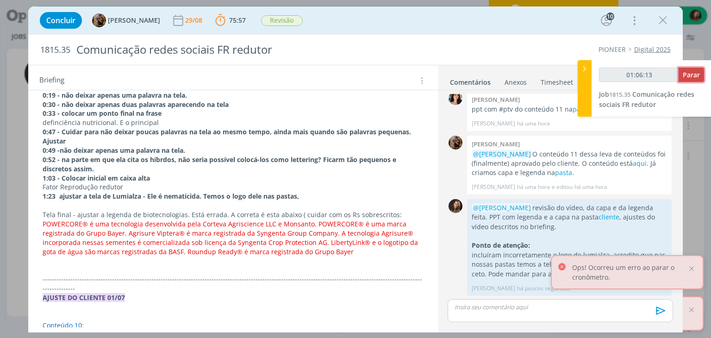
click at [683, 78] on span "Parar" at bounding box center [691, 74] width 17 height 9
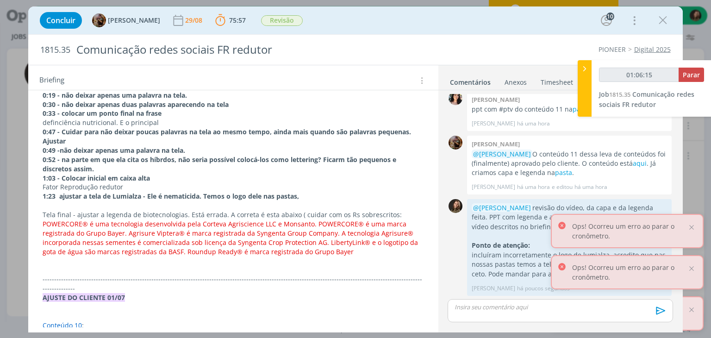
type input "01:07:00"
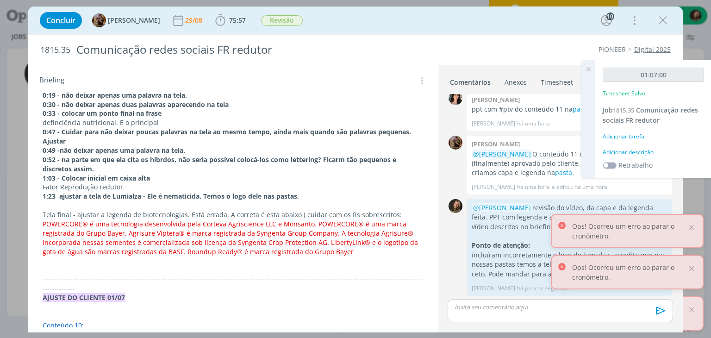
click at [638, 152] on div "Adicionar descrição" at bounding box center [653, 152] width 101 height 8
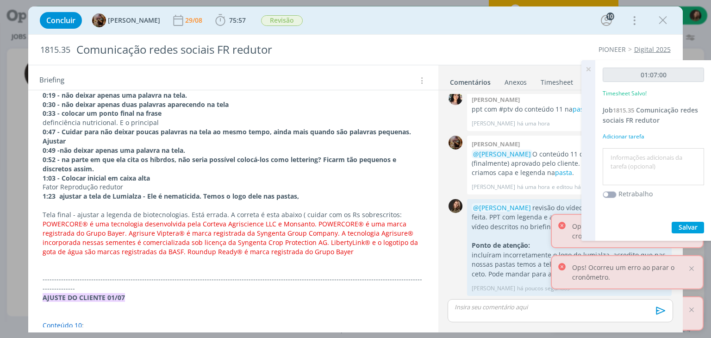
click at [638, 152] on textarea at bounding box center [653, 166] width 97 height 33
type textarea "revisão vídeo cont 11"
click at [680, 220] on div "01:07:00 Timesheet Salvo! Job 1815.35 Comunicação redes sociais FR redutor Adic…" at bounding box center [653, 150] width 116 height 181
click at [679, 226] on span "Salvar" at bounding box center [688, 227] width 19 height 9
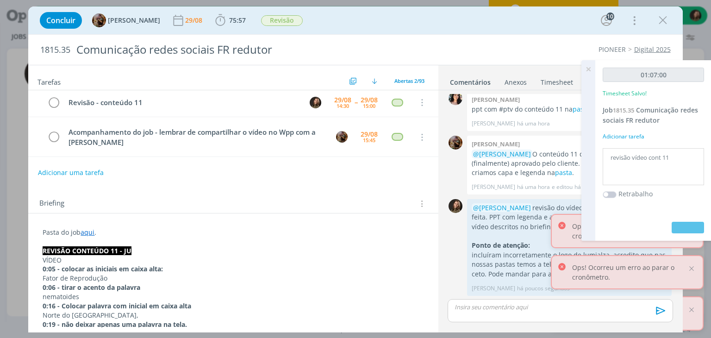
scroll to position [0, 0]
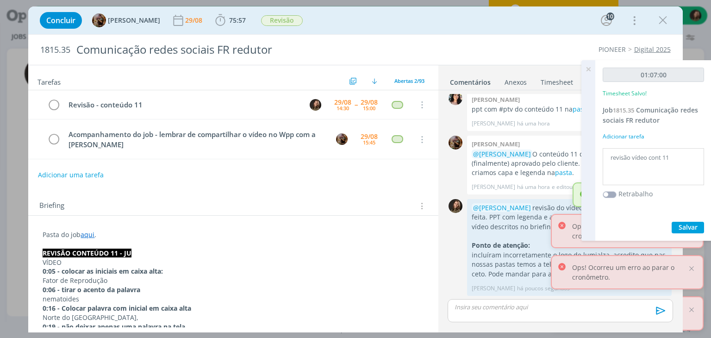
click at [64, 262] on p "VÍDEO" at bounding box center [233, 262] width 381 height 9
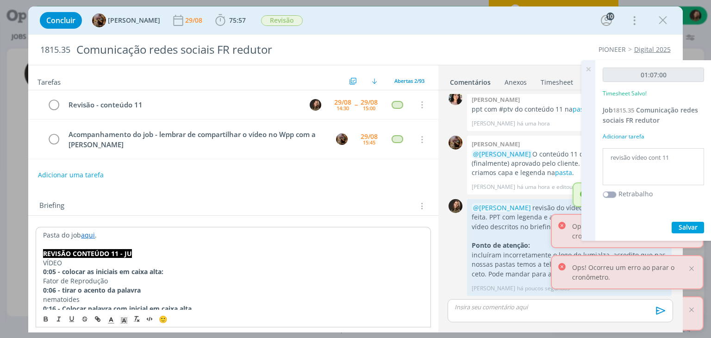
click at [64, 262] on p "VÍDEO" at bounding box center [233, 262] width 380 height 9
click at [44, 319] on icon "dialog" at bounding box center [45, 318] width 7 height 7
click at [80, 262] on p "VÍDEO" at bounding box center [233, 262] width 380 height 9
click at [122, 260] on p "VÍDEO + capa + legenda" at bounding box center [233, 262] width 380 height 9
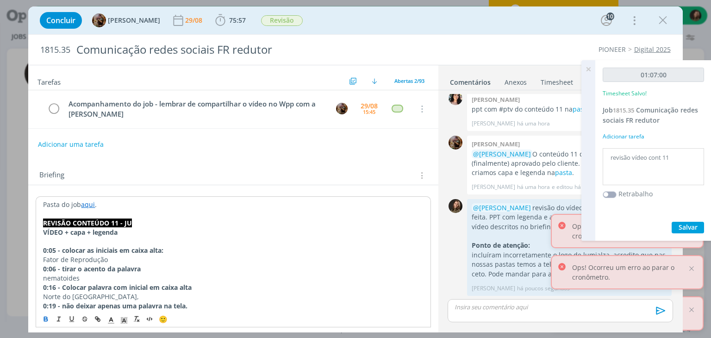
scroll to position [46, 0]
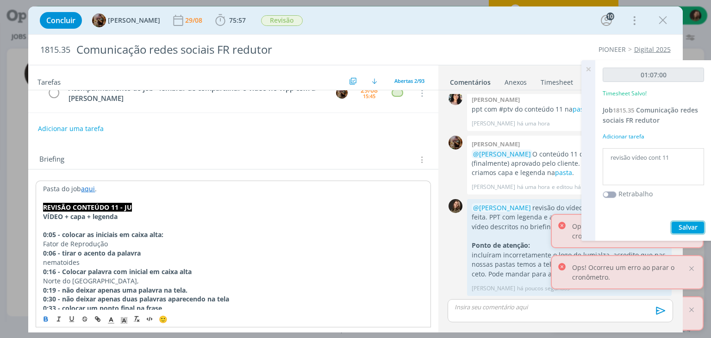
click at [685, 232] on button "Salvar" at bounding box center [688, 228] width 32 height 12
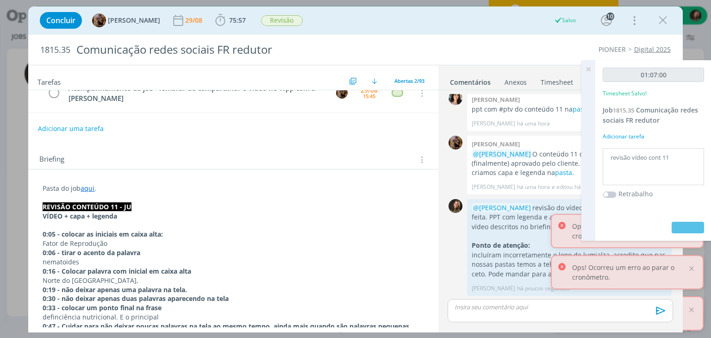
click at [589, 67] on icon at bounding box center [588, 69] width 17 height 18
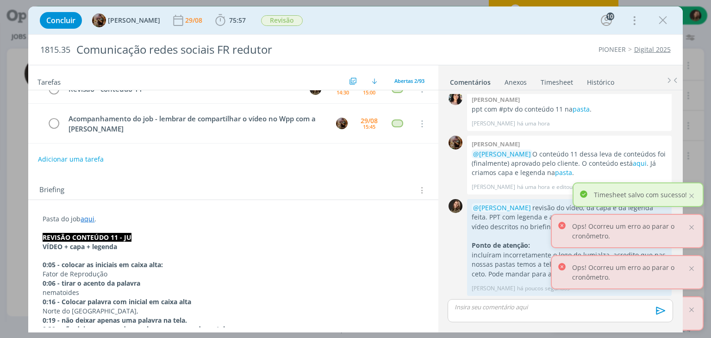
scroll to position [0, 0]
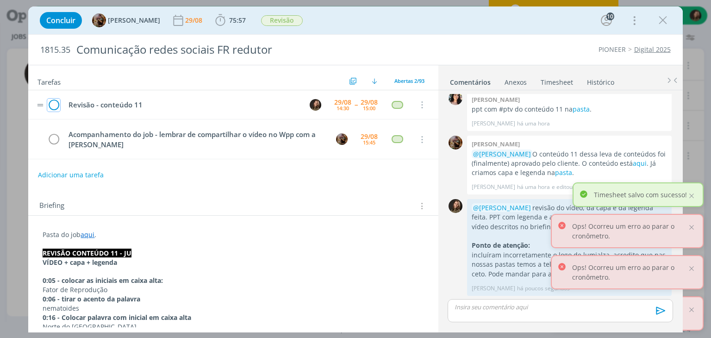
click at [54, 99] on icon "dialog" at bounding box center [53, 105] width 13 height 14
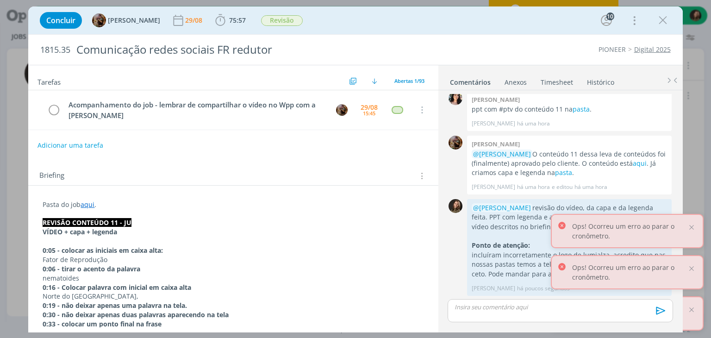
click at [81, 144] on button "Adicionar uma tarefa" at bounding box center [70, 145] width 66 height 16
type input "v"
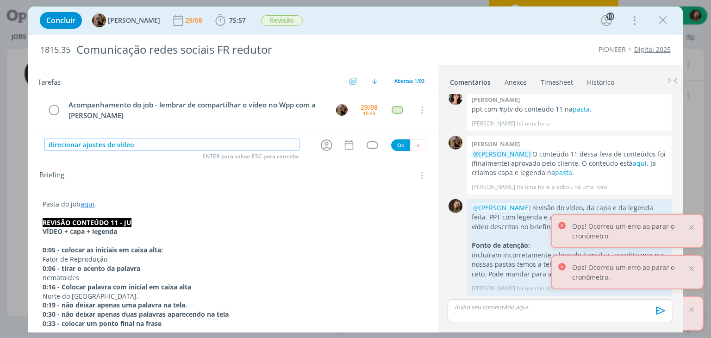
click at [322, 140] on icon "dialog" at bounding box center [326, 145] width 14 height 14
type input "direcionar ajustes de vídeo"
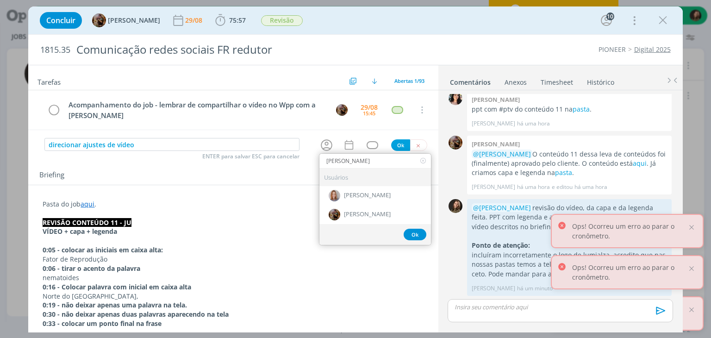
type input "amanda"
click at [381, 211] on span "[PERSON_NAME]" at bounding box center [367, 214] width 47 height 7
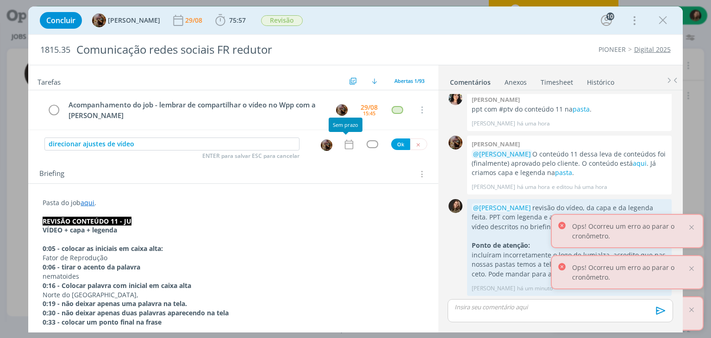
click at [344, 145] on icon "dialog" at bounding box center [349, 144] width 12 height 12
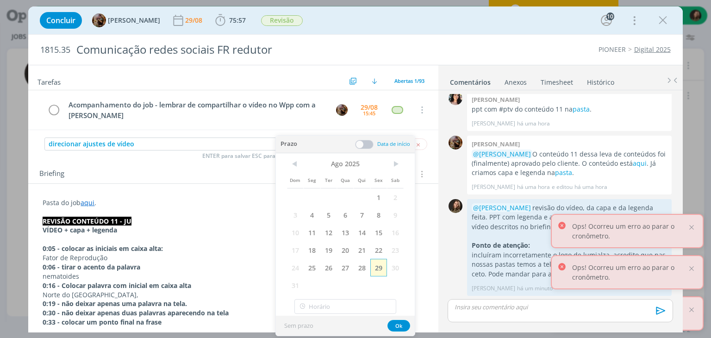
click at [377, 270] on span "29" at bounding box center [378, 268] width 17 height 18
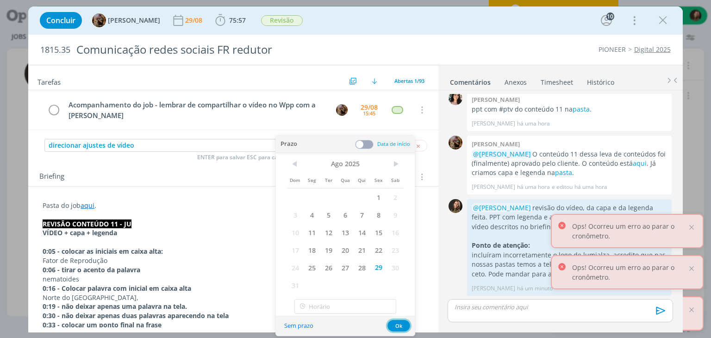
click at [397, 326] on button "Ok" at bounding box center [398, 326] width 23 height 12
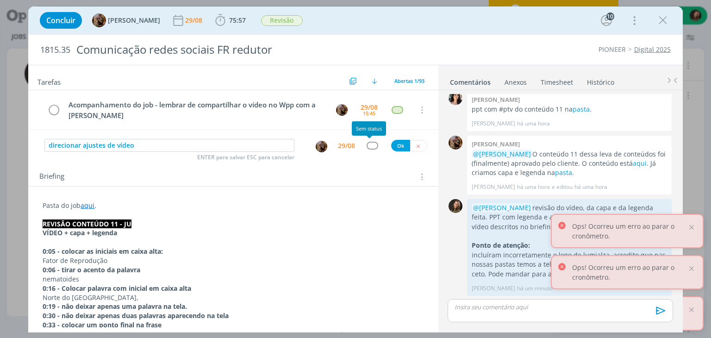
click at [367, 143] on div "dialog" at bounding box center [373, 146] width 12 height 8
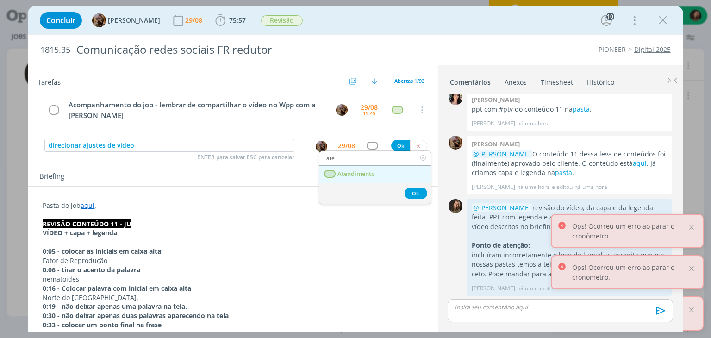
type input "ate"
click at [365, 170] on span "Atendimento" at bounding box center [356, 173] width 37 height 7
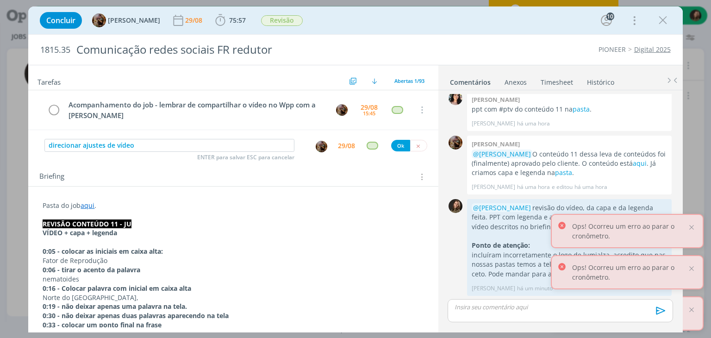
click at [399, 138] on div "direcionar ajustes de vídeo ENTER para salvar ESC para cancelar 29/08 Ok" at bounding box center [233, 145] width 410 height 17
click at [393, 143] on button "Ok" at bounding box center [400, 146] width 19 height 12
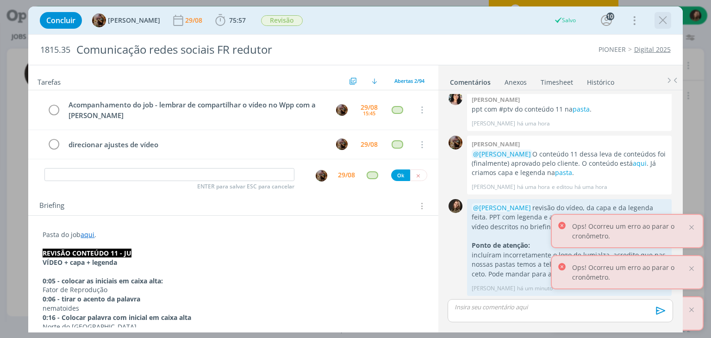
click at [662, 19] on icon "dialog" at bounding box center [663, 20] width 14 height 14
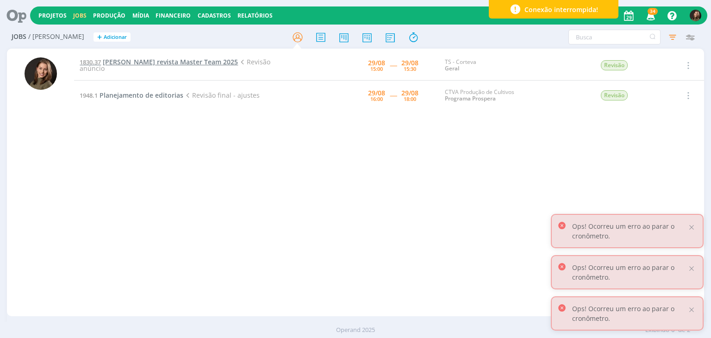
click at [135, 57] on span "Anúncio Dermacor revista Master Team 2025" at bounding box center [170, 61] width 135 height 9
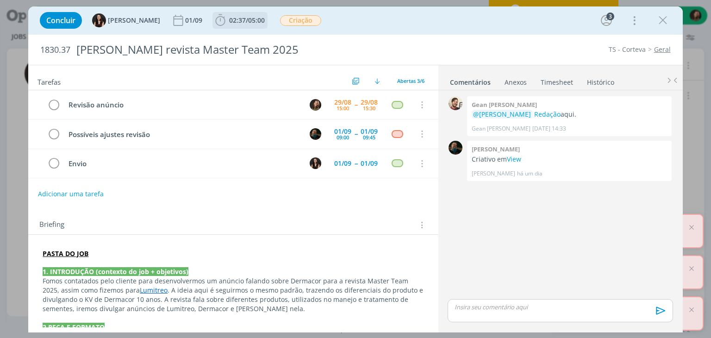
click at [229, 16] on span "02:37" at bounding box center [237, 20] width 17 height 9
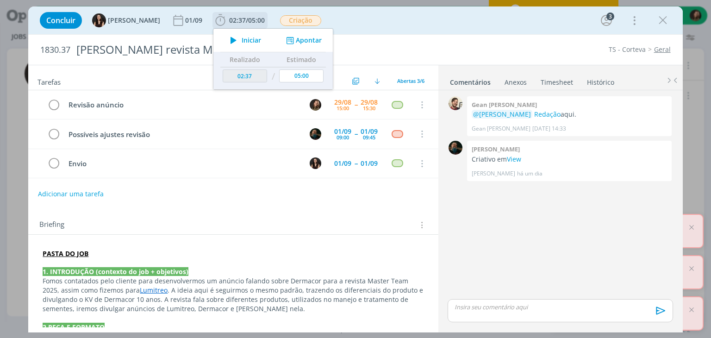
click at [242, 37] on span "Iniciar" at bounding box center [251, 40] width 19 height 6
click at [512, 158] on link "View" at bounding box center [514, 159] width 14 height 9
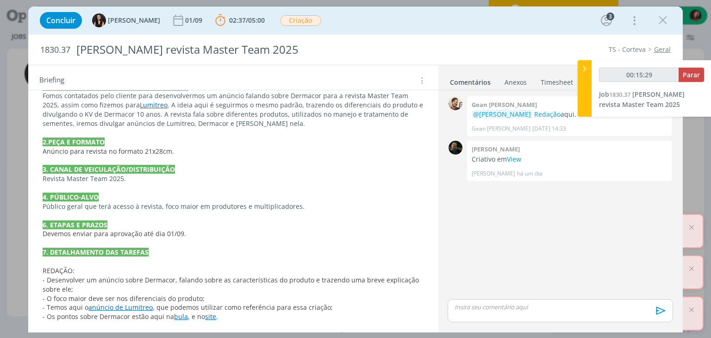
scroll to position [231, 0]
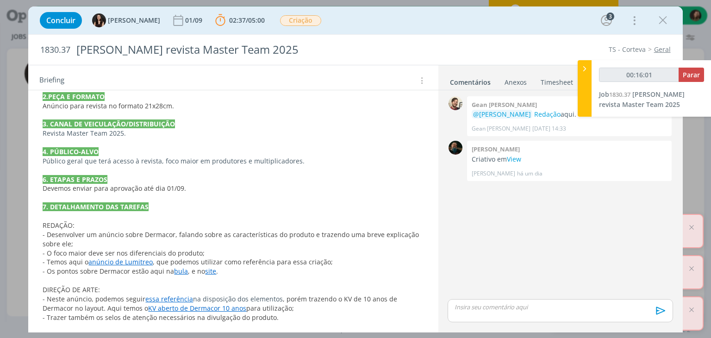
click at [125, 260] on link "anúncio de Lumitreo" at bounding box center [120, 261] width 64 height 9
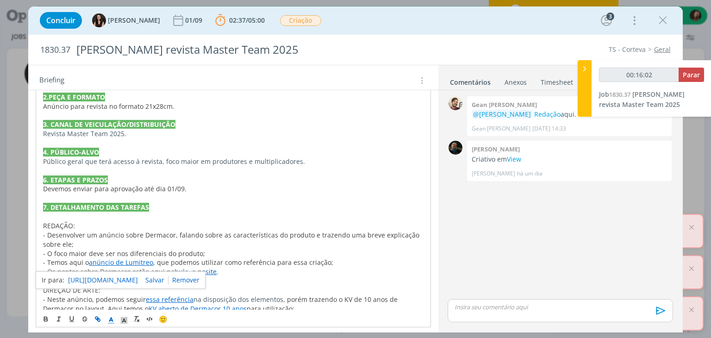
click at [130, 275] on link "https://sobeae.sharepoint.com/:b:/s/SOBEAE/EXq1B7YFqEhKn42elzzaOcgBYbgJ8cpJ-NAf…" at bounding box center [103, 280] width 70 height 12
click at [324, 269] on p "- Os pontos sobre Dermacor estão aqui na bula , e no site ." at bounding box center [233, 271] width 380 height 9
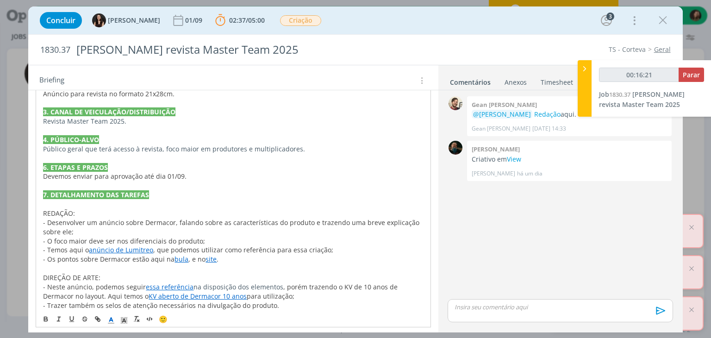
scroll to position [248, 0]
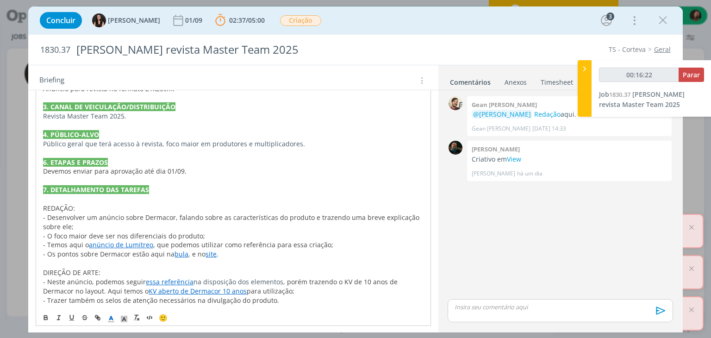
click at [163, 278] on link "essa referência" at bounding box center [170, 281] width 48 height 9
click at [169, 263] on link "https://sobeae.sharepoint.com/:b:/s/SOBEAE/Ec2yOnAo9lVAkhmiBiY_avUBAoUUE5BBK8U9…" at bounding box center [139, 264] width 70 height 12
click at [228, 300] on span "- Trazer também os selos de atenção necessários na divulgação do produto." at bounding box center [161, 300] width 236 height 9
click at [198, 287] on link "KV aberto de Dermacor 10 anos" at bounding box center [198, 291] width 98 height 9
click at [177, 275] on link "https://sobeae.sharepoint.com/:f:/s/SOBEAE/EtaM9-pw01pNr872PvcaMk4BHX1XzBIi4BzI…" at bounding box center [148, 273] width 70 height 12
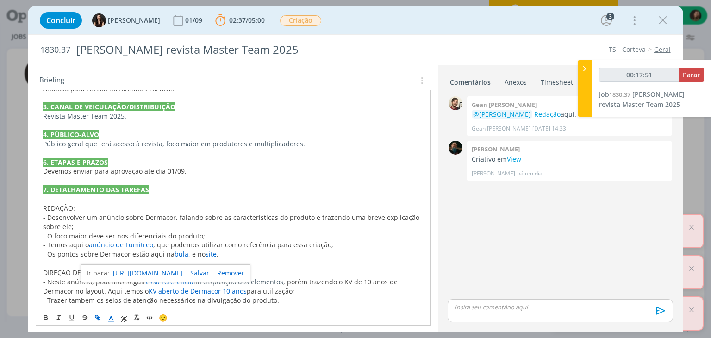
click at [358, 259] on p "dialog" at bounding box center [233, 263] width 380 height 9
click at [555, 116] on p "@Murillo Rocha Redação aqui." at bounding box center [569, 114] width 195 height 9
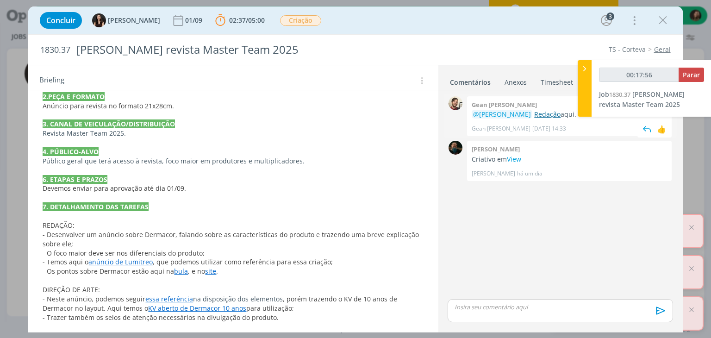
click at [542, 114] on link "Redação" at bounding box center [547, 114] width 26 height 9
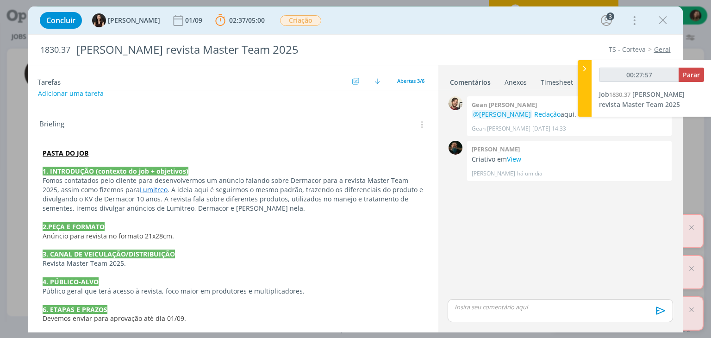
scroll to position [0, 0]
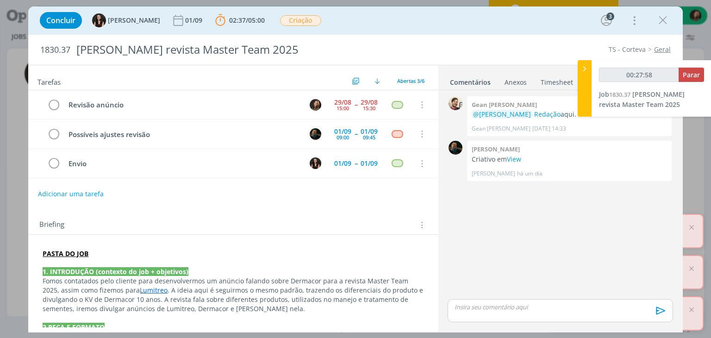
click at [68, 249] on strong "PASTA DO JOB" at bounding box center [66, 253] width 46 height 9
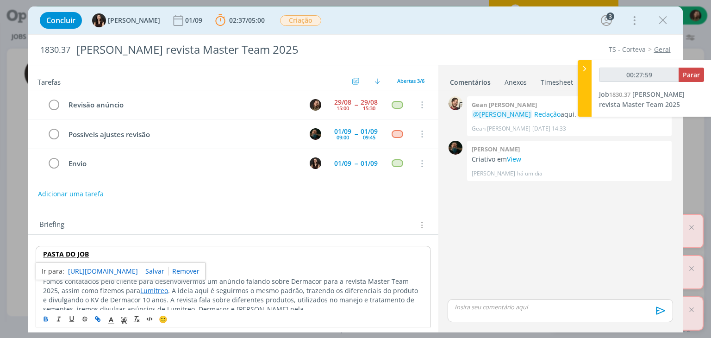
click at [83, 273] on link "https://sobeae.sharepoint.com/:f:/s/SOBEAE/EjzB9Pyvi-pAhAR2eZbViocB0PEDlT_yYRp4…" at bounding box center [103, 271] width 70 height 12
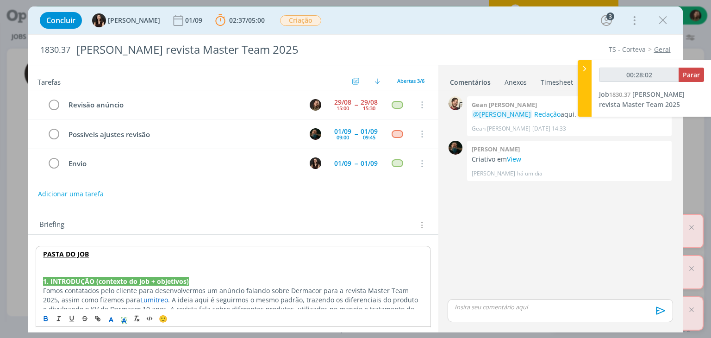
type input "00:28:03"
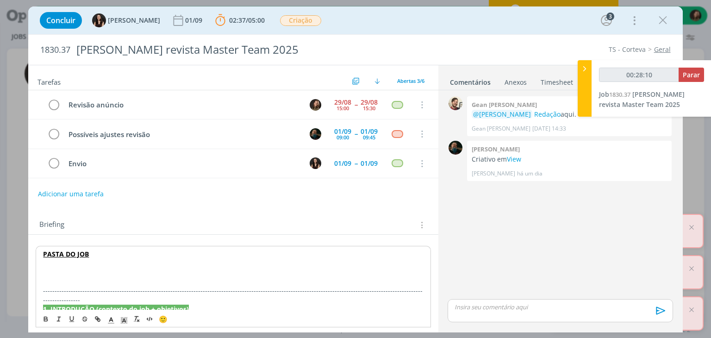
click at [60, 271] on p "dialog" at bounding box center [233, 272] width 380 height 9
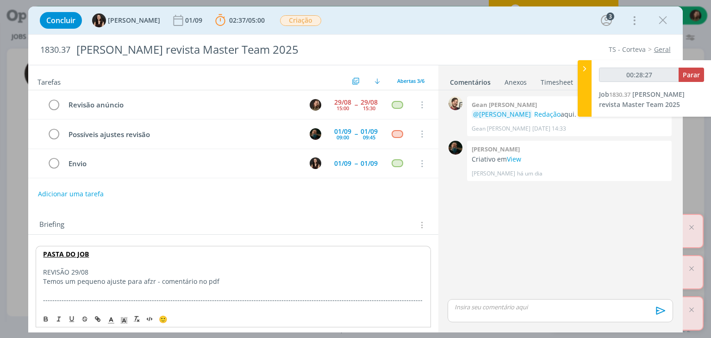
click at [70, 268] on p "REVISÃO 29/08" at bounding box center [233, 272] width 380 height 9
click at [45, 317] on icon "dialog" at bounding box center [45, 318] width 3 height 2
click at [123, 320] on polyline "dialog" at bounding box center [124, 320] width 3 height 4
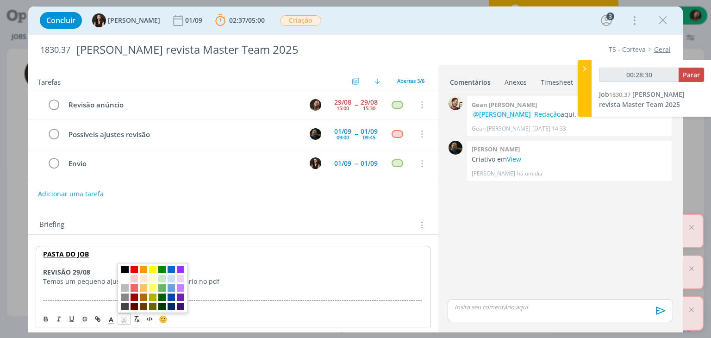
click at [127, 272] on span "dialog" at bounding box center [124, 269] width 7 height 7
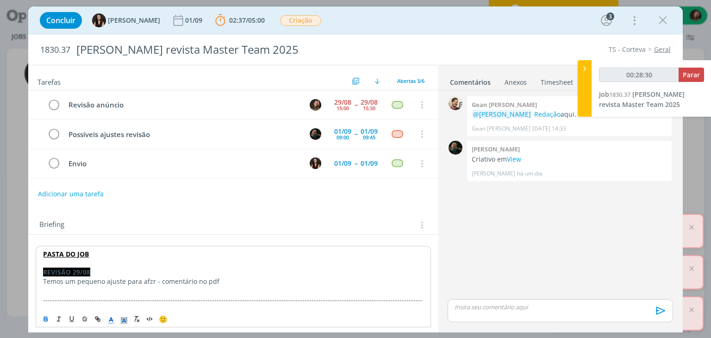
click at [111, 322] on icon "dialog" at bounding box center [111, 320] width 8 height 8
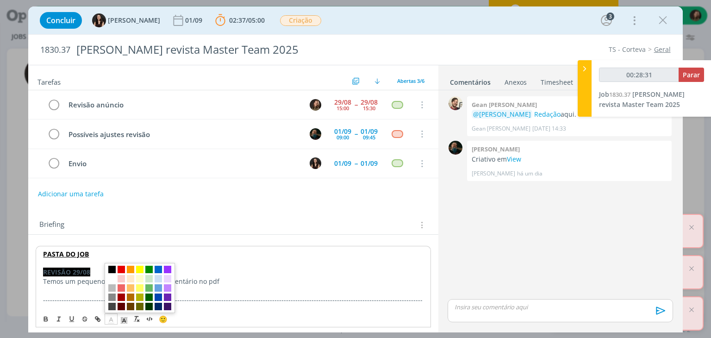
click at [111, 272] on span "dialog" at bounding box center [111, 269] width 7 height 7
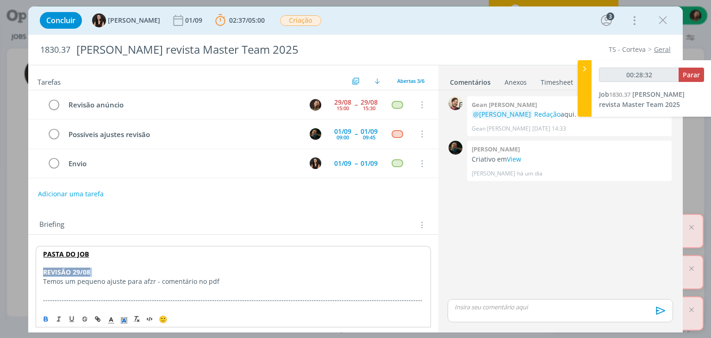
click at [113, 268] on p "REVISÃO 29/08" at bounding box center [233, 272] width 380 height 9
click at [105, 271] on p "REVISÃO 29/08" at bounding box center [233, 272] width 380 height 9
click at [115, 318] on icon "dialog" at bounding box center [111, 320] width 8 height 8
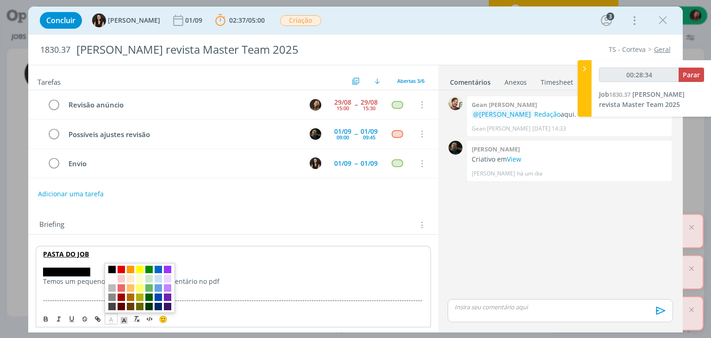
click at [110, 278] on span "dialog" at bounding box center [111, 278] width 7 height 7
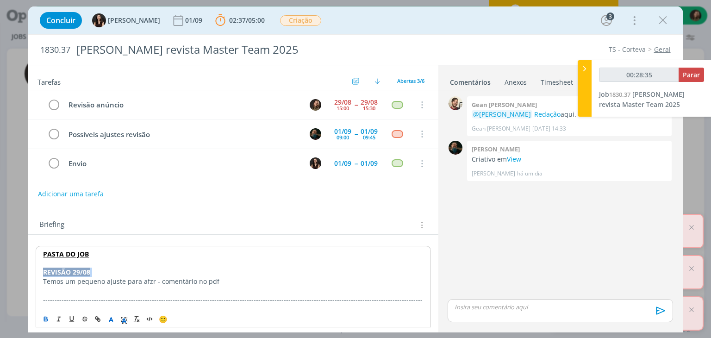
click at [124, 273] on p "REVISÃO 29/08" at bounding box center [233, 272] width 380 height 9
click at [211, 302] on p "-------------------------------------------------------------------------------…" at bounding box center [233, 304] width 381 height 19
click at [145, 279] on p "Temos um pequeno ajuste para afzr - comentário no pdf" at bounding box center [233, 280] width 381 height 9
click at [150, 286] on p "dialog" at bounding box center [233, 290] width 381 height 9
click at [150, 279] on p "Temos um pequeno ajuste para fazr - comentário no pdf" at bounding box center [233, 280] width 381 height 9
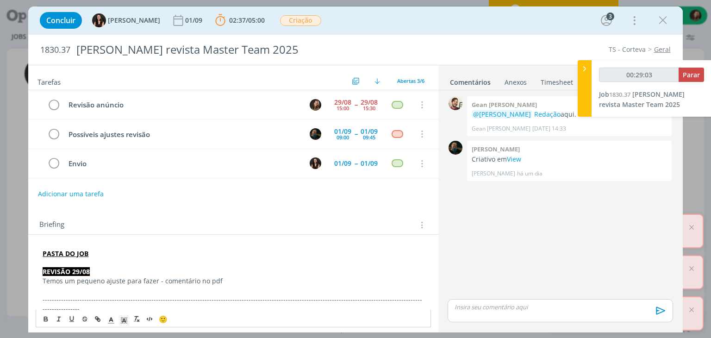
click at [209, 289] on p "dialog" at bounding box center [233, 290] width 381 height 9
drag, startPoint x: 218, startPoint y: 280, endPoint x: 206, endPoint y: 281, distance: 12.6
click at [206, 281] on p "Temos um pequeno ajuste para fazer - comentário no pdf" at bounding box center [233, 280] width 381 height 9
type input "00:29:06"
click at [95, 320] on icon "dialog" at bounding box center [97, 318] width 7 height 7
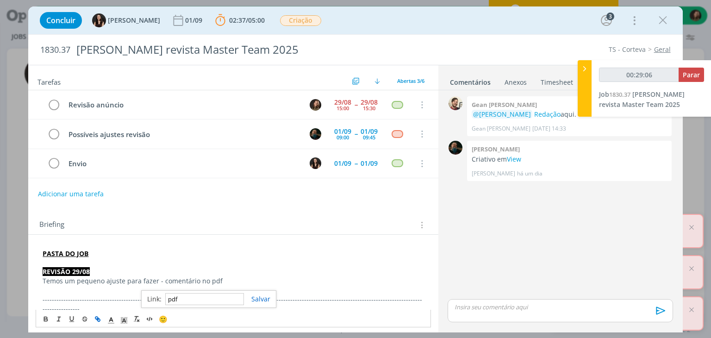
paste input "https://sobeae.sharepoint.com/sites/SOBEAE/Documentos%20Compartilhados/Forms/Al…"
type input "https://sobeae.sharepoint.com/sites/SOBEAE/Documentos%20Compartilhados/Forms/Al…"
type input "00:29:08"
type input "https://sobeae.sharepoint.com/sites/SOBEAE/Documentos%20Compartilhados/Forms/Al…"
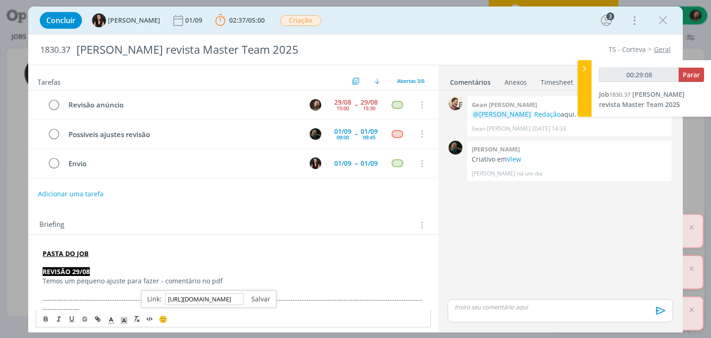
click at [252, 297] on link "dialog" at bounding box center [257, 298] width 26 height 9
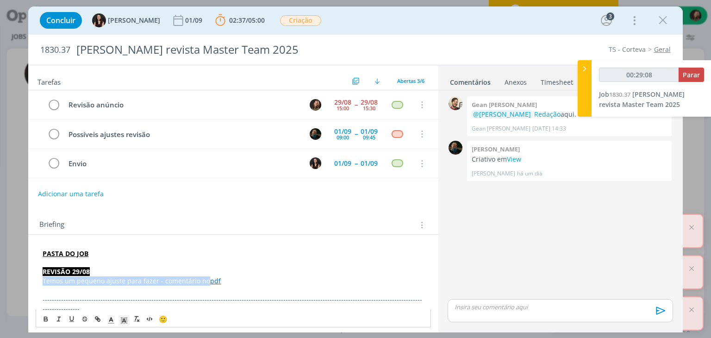
click at [263, 278] on p "Temos um pequeno ajuste para fazer - comentário no pdf" at bounding box center [233, 280] width 381 height 9
click at [470, 305] on p "dialog" at bounding box center [560, 307] width 210 height 8
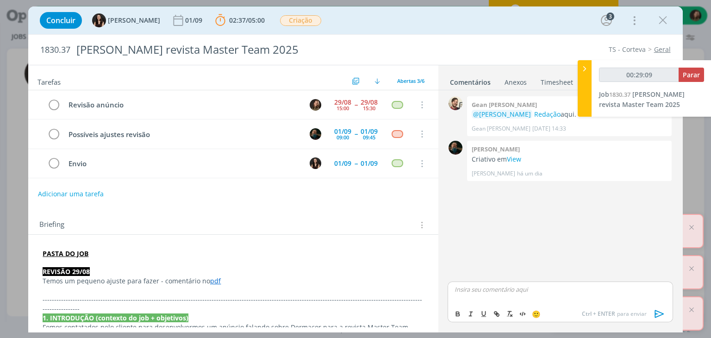
type input "00:29:10"
click at [471, 296] on body "Projetos Jobs Produção Mídia Financeiro Cadastros Relatórios 34 Notificações Ce…" at bounding box center [355, 169] width 711 height 338
click at [509, 299] on div "@isabe" at bounding box center [560, 292] width 225 height 23
click at [505, 306] on span "[PERSON_NAME]" at bounding box center [504, 302] width 57 height 10
click at [661, 310] on icon "dialog" at bounding box center [660, 314] width 14 height 14
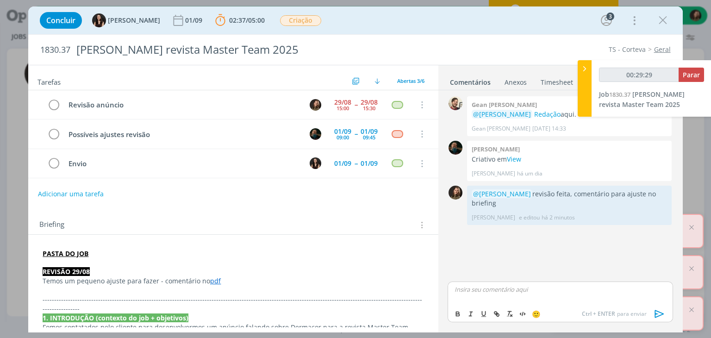
type input "00:29:30"
click at [685, 76] on span "Parar" at bounding box center [691, 74] width 17 height 9
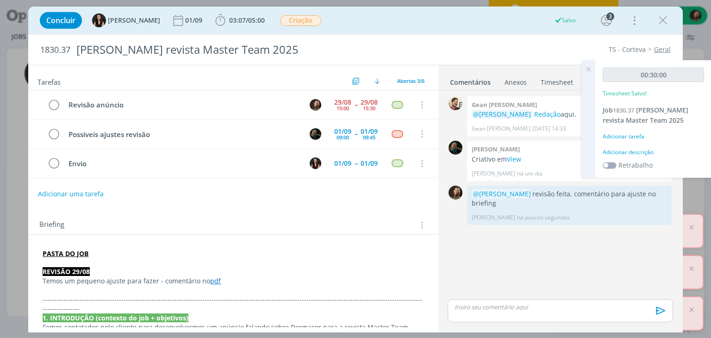
click at [649, 151] on div "Adicionar descrição" at bounding box center [653, 152] width 101 height 8
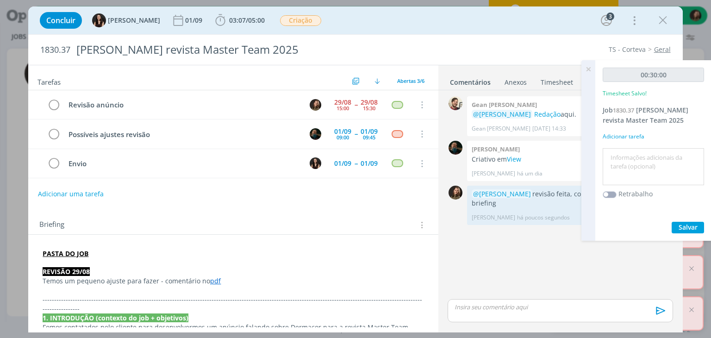
click at [647, 152] on textarea at bounding box center [653, 166] width 97 height 33
type textarea "revisão"
drag, startPoint x: 686, startPoint y: 224, endPoint x: 674, endPoint y: 229, distance: 12.6
click at [686, 225] on span "Salvar" at bounding box center [688, 227] width 19 height 9
click at [48, 102] on icon "dialog" at bounding box center [53, 105] width 13 height 14
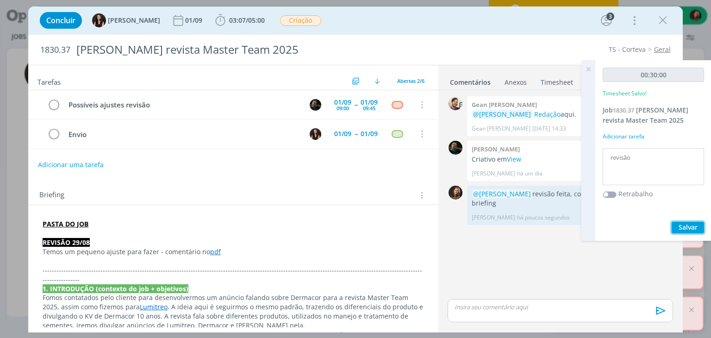
click at [687, 227] on span "Salvar" at bounding box center [688, 227] width 19 height 9
click at [587, 66] on icon at bounding box center [588, 69] width 17 height 18
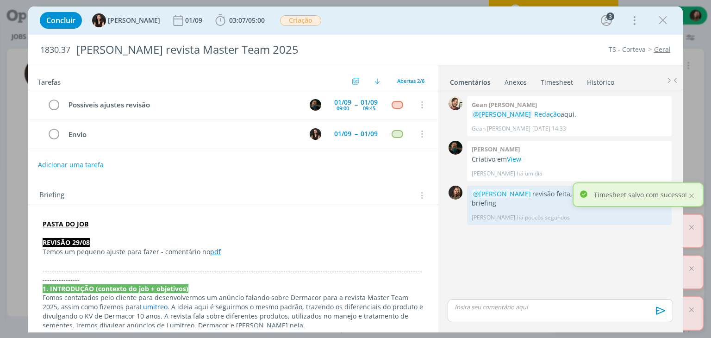
drag, startPoint x: 661, startPoint y: 24, endPoint x: 338, endPoint y: 259, distance: 399.2
click at [661, 24] on icon "dialog" at bounding box center [663, 20] width 14 height 14
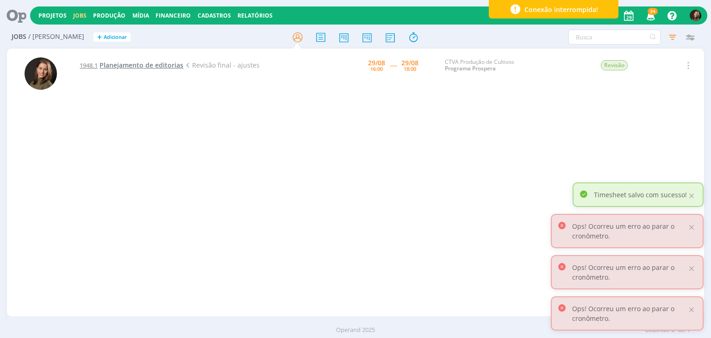
click at [163, 67] on span "Planejamento de editorias" at bounding box center [142, 65] width 84 height 9
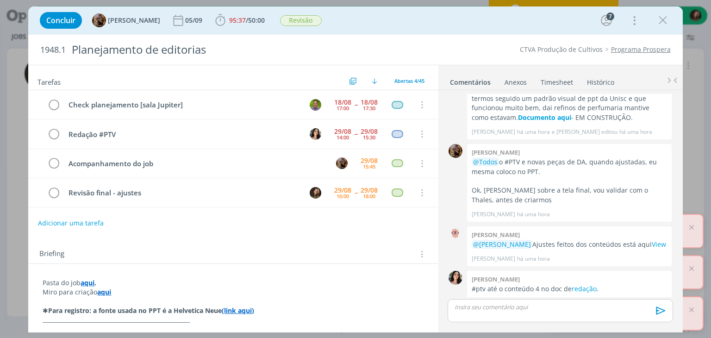
scroll to position [1035, 0]
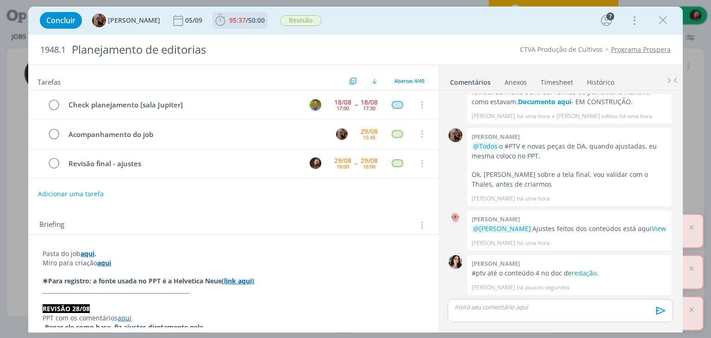
click at [262, 23] on span "50:00" at bounding box center [256, 20] width 17 height 9
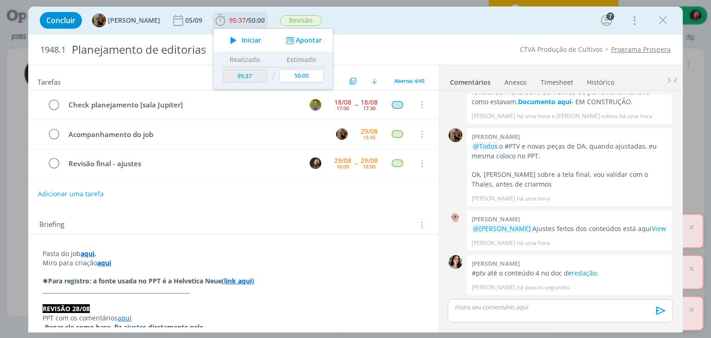
click at [253, 39] on span "Iniciar" at bounding box center [251, 40] width 19 height 6
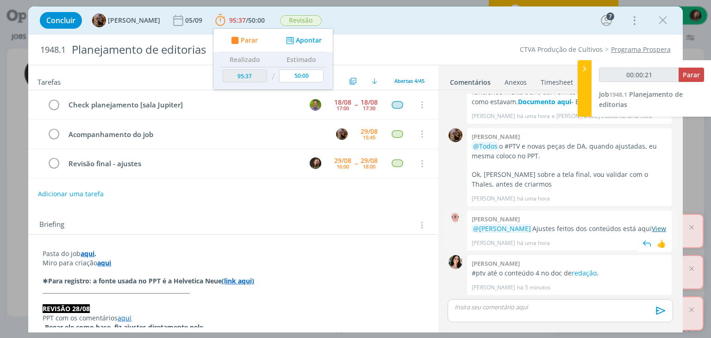
click at [652, 229] on link "View" at bounding box center [659, 228] width 14 height 9
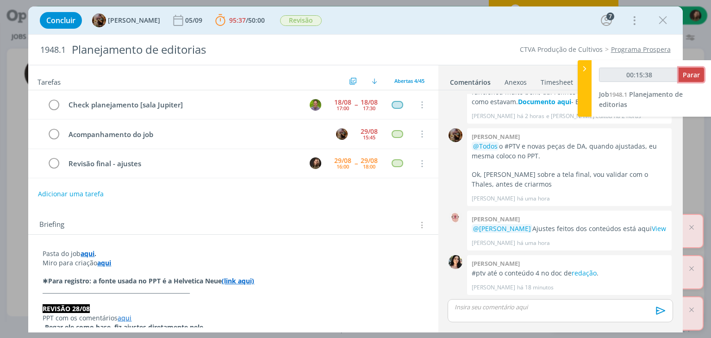
click at [690, 69] on button "Parar" at bounding box center [691, 75] width 25 height 14
click at [689, 77] on span "Parar" at bounding box center [691, 74] width 17 height 9
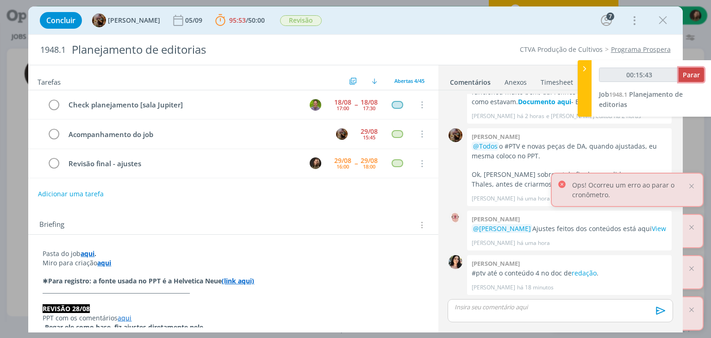
click at [689, 77] on span "Parar" at bounding box center [691, 74] width 17 height 9
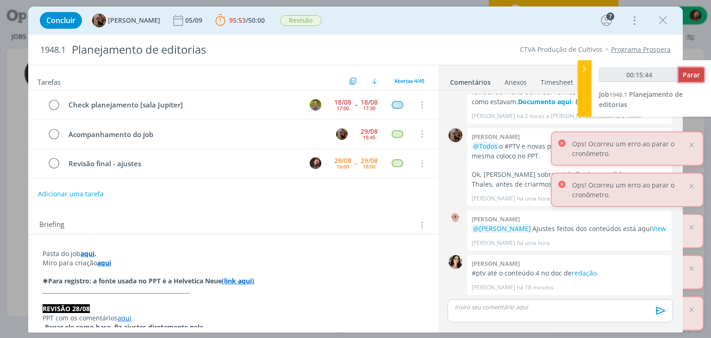
click at [689, 77] on span "Parar" at bounding box center [691, 74] width 17 height 9
click at [688, 79] on button "button" at bounding box center [686, 75] width 36 height 14
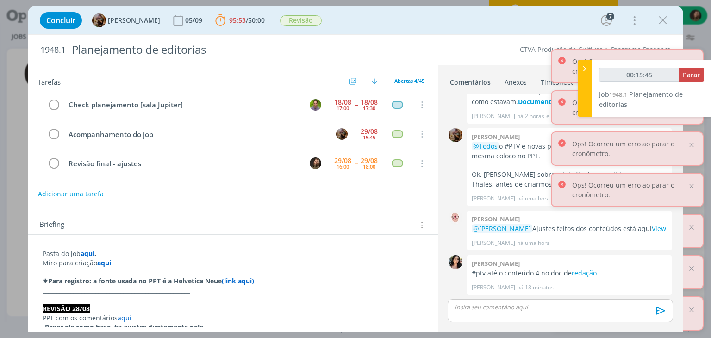
type input "00:16:00"
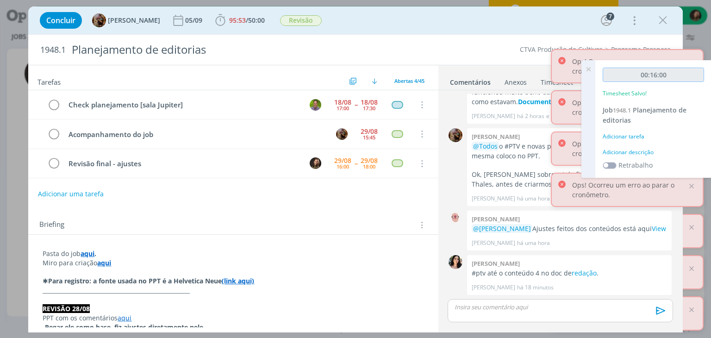
click at [688, 79] on input "00:16:00" at bounding box center [653, 75] width 101 height 14
click at [614, 153] on div "Adicionar descrição" at bounding box center [653, 152] width 101 height 8
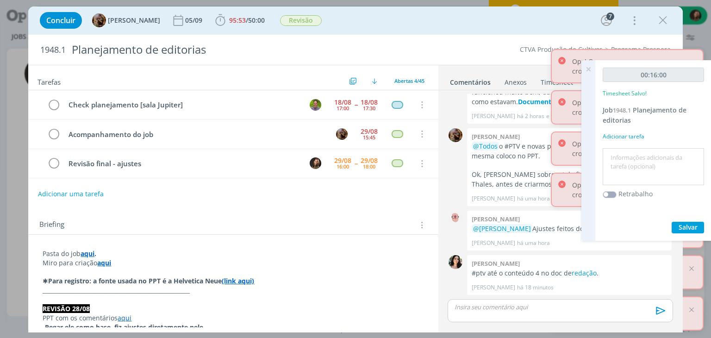
click at [614, 153] on textarea at bounding box center [653, 166] width 97 height 33
type textarea "revisão - cnversa com atendimento"
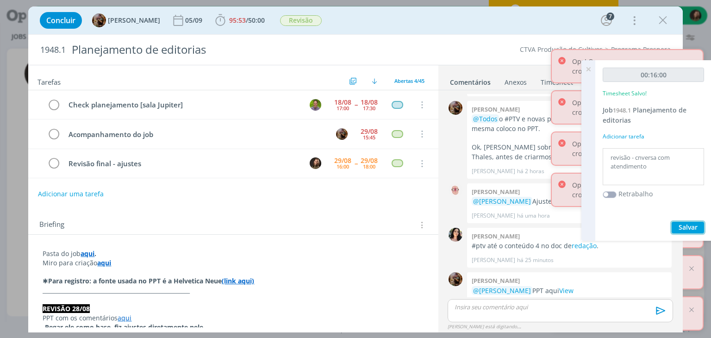
scroll to position [1080, 0]
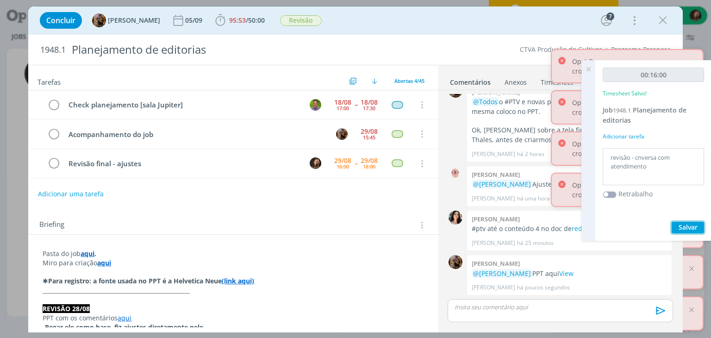
click at [681, 230] on span "Salvar" at bounding box center [688, 227] width 19 height 9
click at [588, 65] on icon at bounding box center [588, 69] width 17 height 18
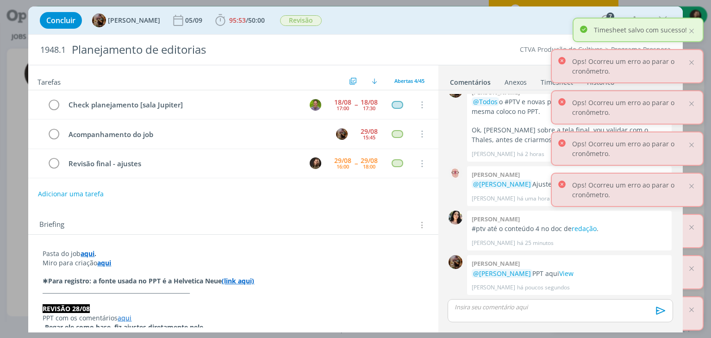
click at [546, 26] on div "Concluir Amanda Rodrigues 05/09 95:53 / 50:00 Iniciar Apontar Data * 29/08/2025…" at bounding box center [355, 20] width 640 height 22
click at [265, 19] on span "50:00" at bounding box center [256, 20] width 17 height 9
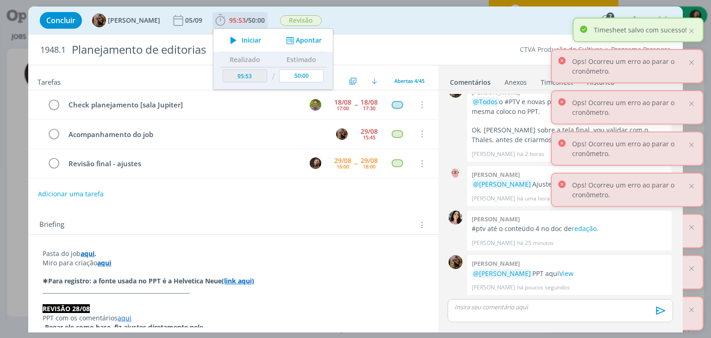
click at [261, 41] on span "Iniciar" at bounding box center [251, 40] width 19 height 6
click at [559, 273] on link "View" at bounding box center [566, 273] width 14 height 9
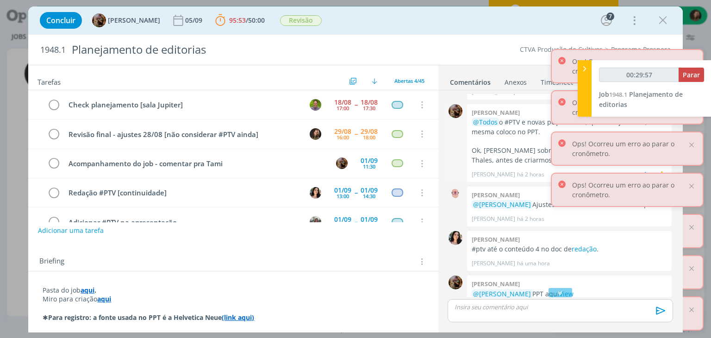
scroll to position [987, 0]
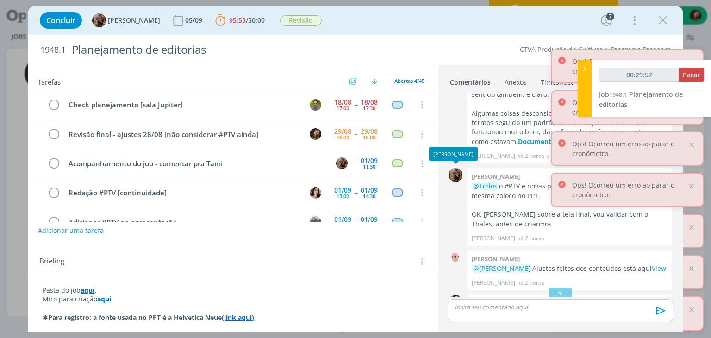
type input "00:29:58"
click at [587, 83] on div at bounding box center [585, 88] width 14 height 56
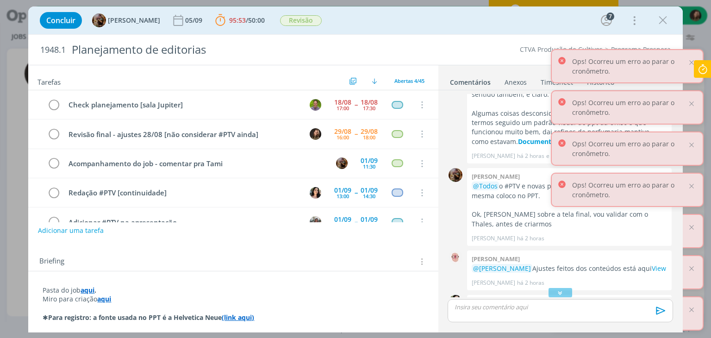
click at [562, 59] on icon at bounding box center [562, 60] width 8 height 8
drag, startPoint x: 562, startPoint y: 105, endPoint x: 620, endPoint y: 76, distance: 64.8
click at [562, 105] on icon at bounding box center [562, 102] width 8 height 8
click at [692, 60] on div at bounding box center [691, 62] width 8 height 8
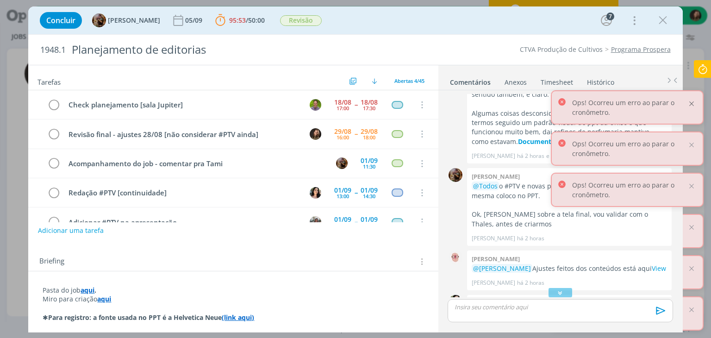
click at [693, 103] on div at bounding box center [691, 104] width 8 height 8
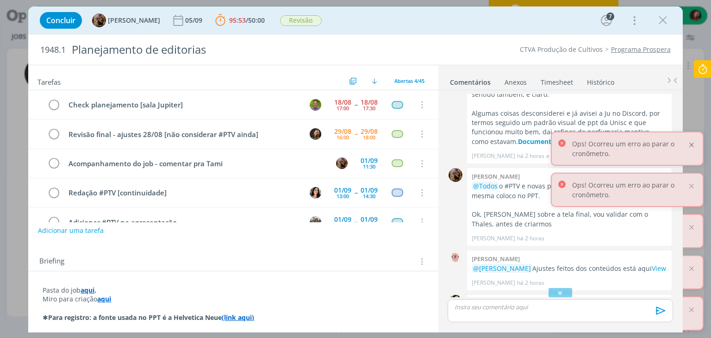
click at [692, 145] on div at bounding box center [691, 145] width 8 height 8
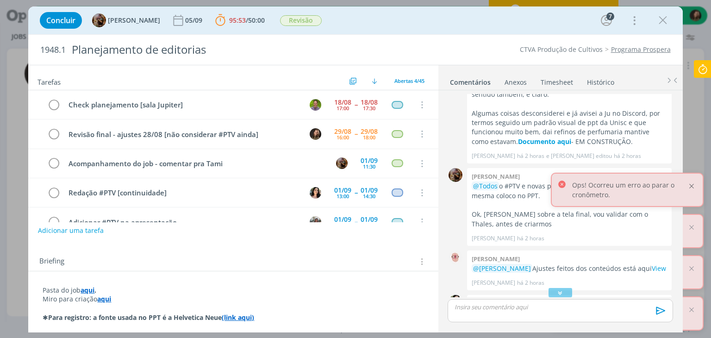
click at [693, 182] on div at bounding box center [691, 186] width 8 height 8
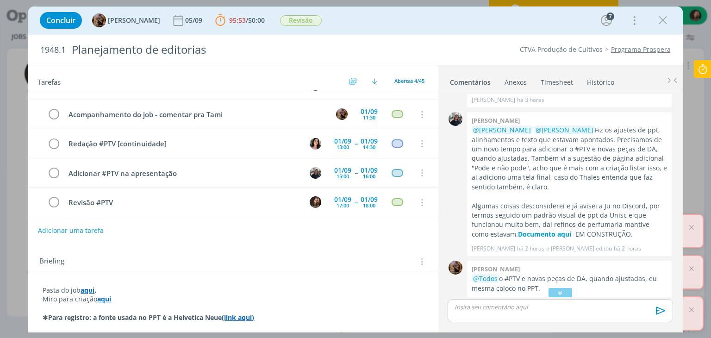
scroll to position [93, 0]
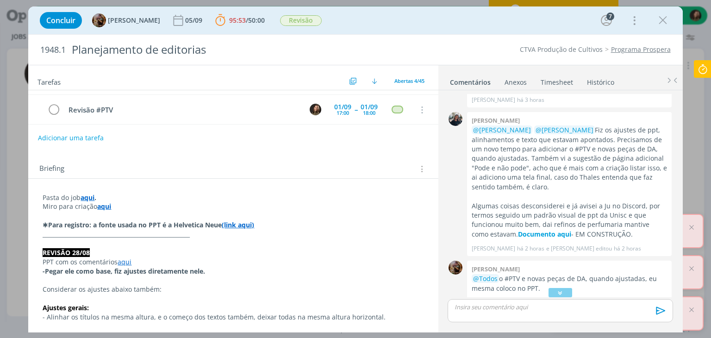
click at [244, 226] on strong "(link aqui)" at bounding box center [238, 224] width 32 height 9
click at [207, 242] on link "https://sobeae.sharepoint.com/:f:/s/SOBEAE/ElUkyJIFVjhBuJs3dTmW9CoB_iVR5eAP6Wrg…" at bounding box center [216, 243] width 70 height 12
click at [197, 156] on div "Briefing Briefings Predefinidos Versões do Briefing Ver Briefing do Projeto" at bounding box center [233, 166] width 410 height 25
click at [262, 230] on p "_____________________________________________________" at bounding box center [233, 234] width 381 height 9
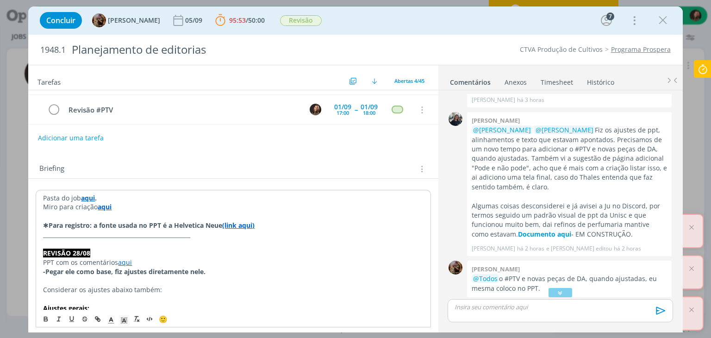
click at [500, 308] on p "dialog" at bounding box center [560, 307] width 210 height 8
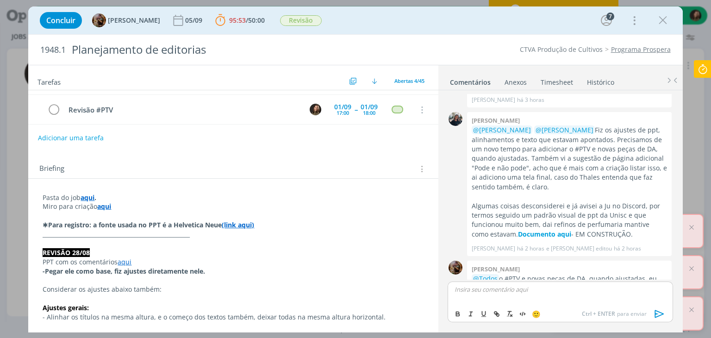
scroll to position [1097, 0]
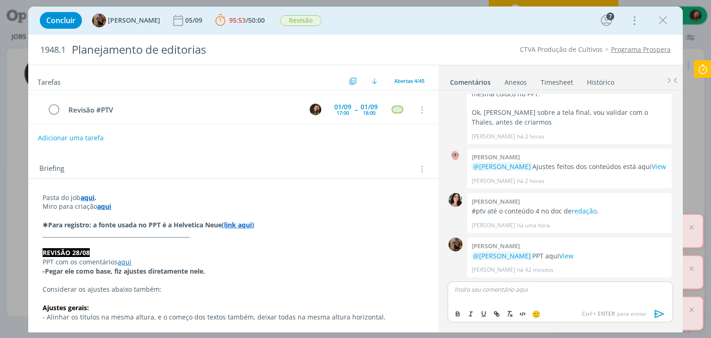
click at [362, 235] on p "_____________________________________________________" at bounding box center [233, 234] width 381 height 9
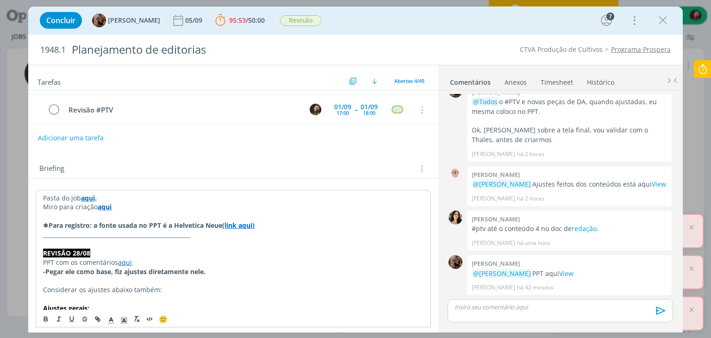
scroll to position [1080, 0]
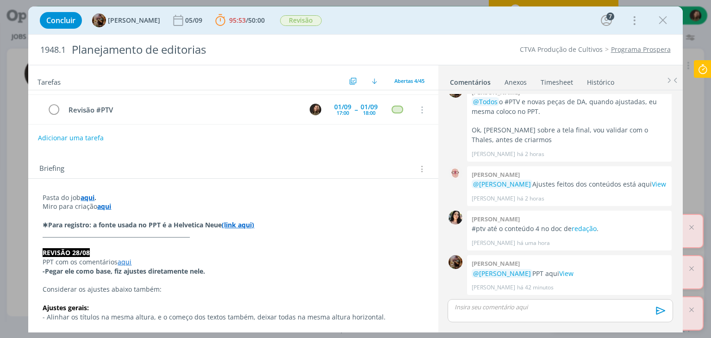
click at [356, 216] on p "dialog" at bounding box center [233, 215] width 381 height 9
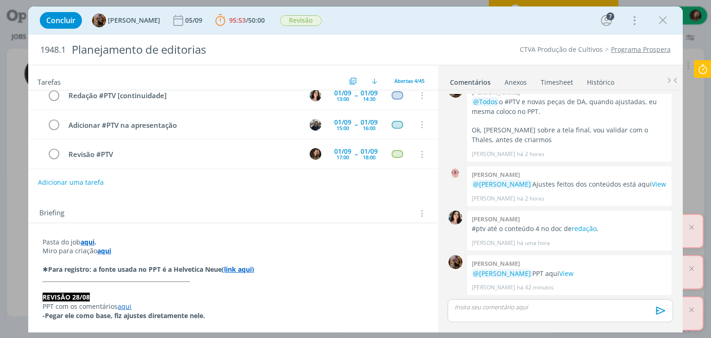
scroll to position [0, 0]
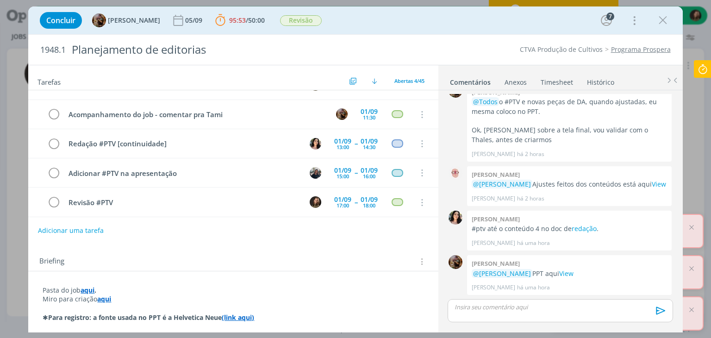
click at [494, 313] on div "dialog" at bounding box center [560, 310] width 225 height 23
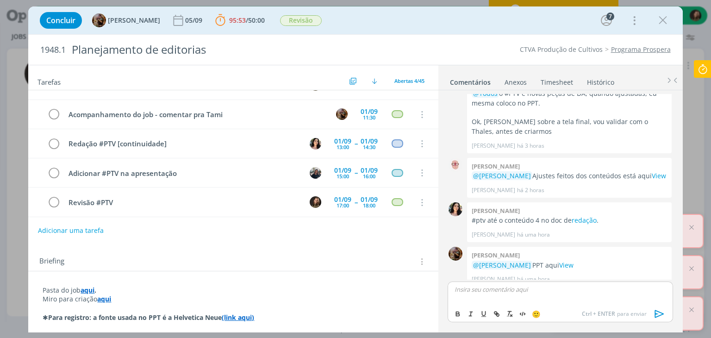
scroll to position [1097, 0]
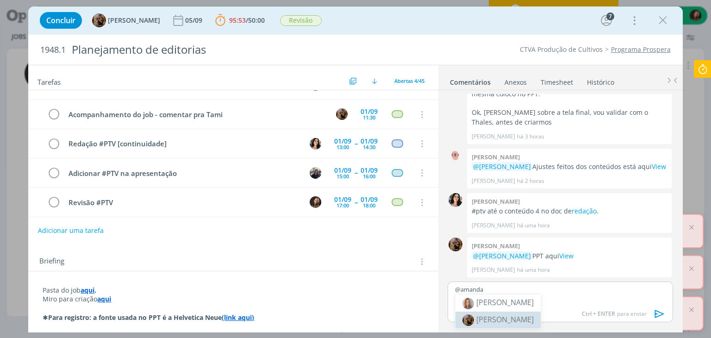
click at [496, 321] on span "[PERSON_NAME]" at bounding box center [504, 319] width 57 height 10
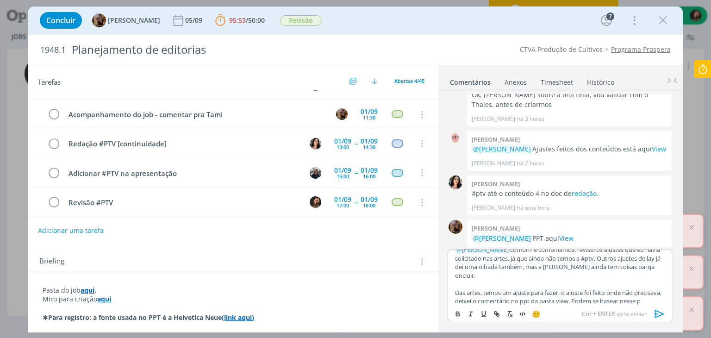
scroll to position [16, 0]
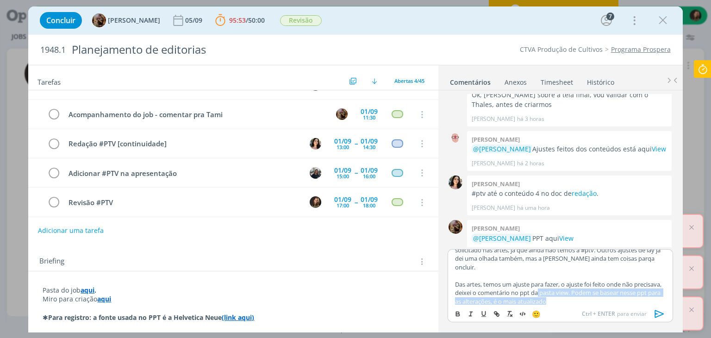
drag, startPoint x: 579, startPoint y: 300, endPoint x: 554, endPoint y: 292, distance: 26.1
click at [554, 292] on p "Das artes, temos um ajuste para fazer, o ajuste foi feito onde não precisava, d…" at bounding box center [560, 292] width 210 height 25
click at [459, 313] on icon "dialog" at bounding box center [457, 313] width 7 height 7
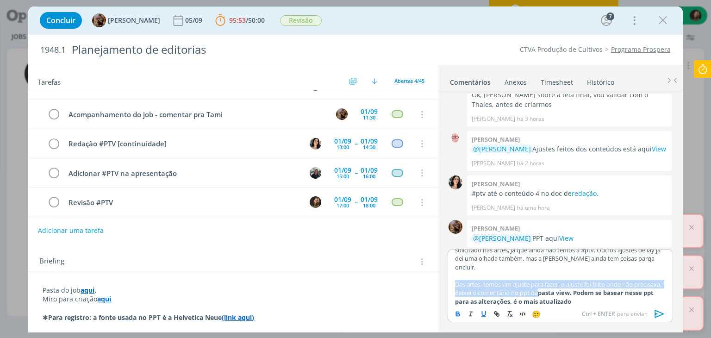
click at [483, 310] on icon "dialog" at bounding box center [483, 313] width 7 height 7
click at [594, 298] on p "Das artes, temos um ajuste para fazer, o ajuste foi feito onde não precisava, d…" at bounding box center [560, 292] width 210 height 25
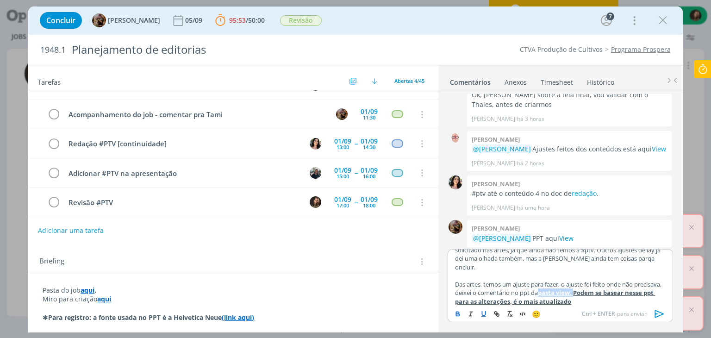
drag, startPoint x: 591, startPoint y: 292, endPoint x: 555, endPoint y: 296, distance: 35.9
click at [555, 296] on u "pasta view. Podem se basear nesse ppt para as alterações, é o mais atualizado" at bounding box center [555, 296] width 200 height 17
click at [493, 312] on icon "dialog" at bounding box center [496, 313] width 7 height 7
paste input "https://sobeae.sharepoint.com/sites/SOBEAE/Documentos%20Compartilhados/Forms/Al…"
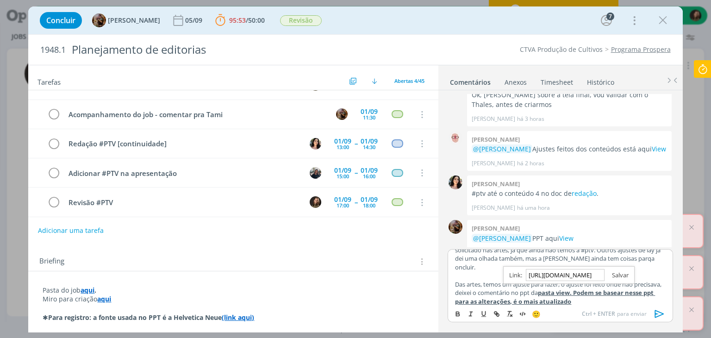
type input "https://sobeae.sharepoint.com/sites/SOBEAE/Documentos%20Compartilhados/Forms/Al…"
click at [619, 276] on link "dialog" at bounding box center [617, 275] width 24 height 8
click at [592, 297] on p "Das artes, temos um ajuste para fazer, o ajuste foi feito onde não precisava, d…" at bounding box center [560, 292] width 210 height 25
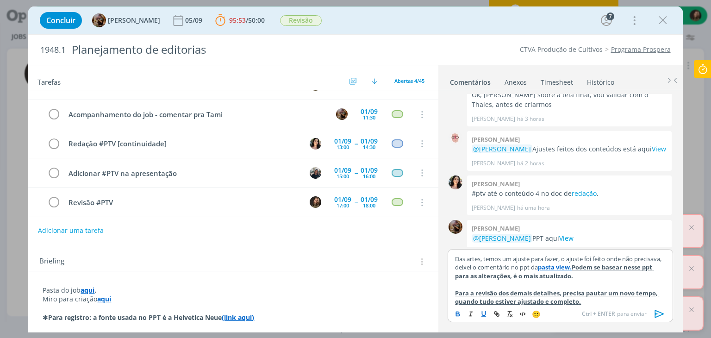
scroll to position [45, 0]
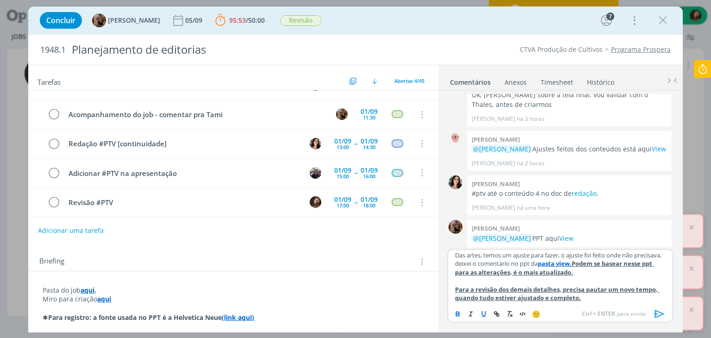
drag, startPoint x: 588, startPoint y: 302, endPoint x: 455, endPoint y: 288, distance: 133.6
click at [455, 288] on p "Para a revisão dos demais detalhes, precisa pautar um novo tempo, quando tudo e…" at bounding box center [560, 293] width 210 height 17
click at [485, 315] on icon "dialog" at bounding box center [483, 313] width 7 height 7
click at [457, 314] on icon "dialog" at bounding box center [457, 315] width 3 height 2
click at [661, 311] on icon "dialog" at bounding box center [660, 314] width 14 height 14
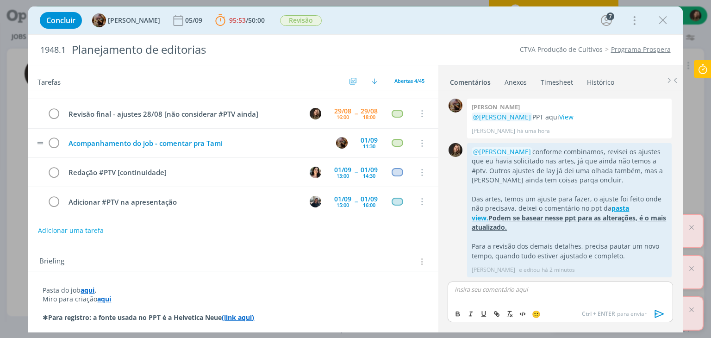
scroll to position [0, 0]
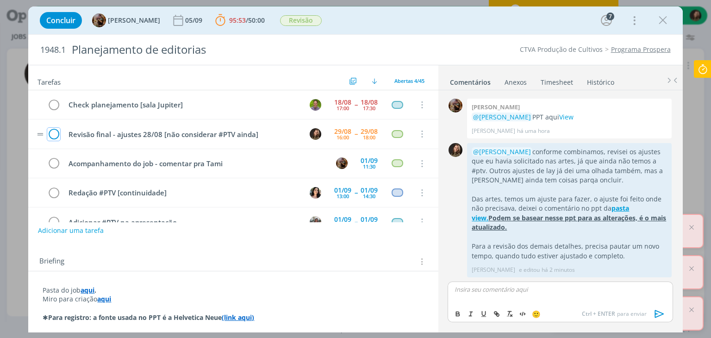
click at [54, 135] on icon "dialog" at bounding box center [53, 134] width 13 height 14
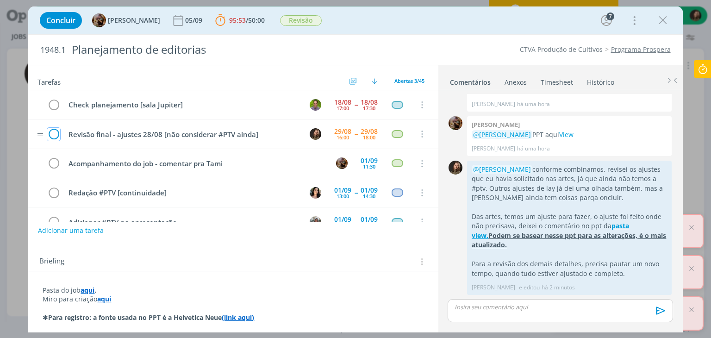
scroll to position [1218, 0]
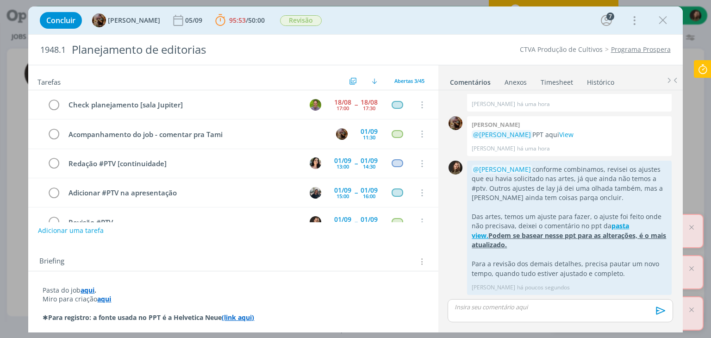
click at [703, 65] on icon at bounding box center [702, 69] width 17 height 18
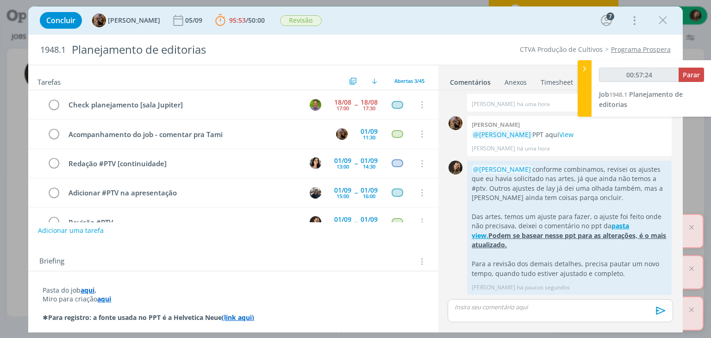
click at [692, 83] on div "00:57:24 Parar" at bounding box center [651, 79] width 105 height 22
click at [691, 75] on span "Parar" at bounding box center [691, 74] width 17 height 9
click at [685, 80] on button "Parar" at bounding box center [691, 75] width 25 height 14
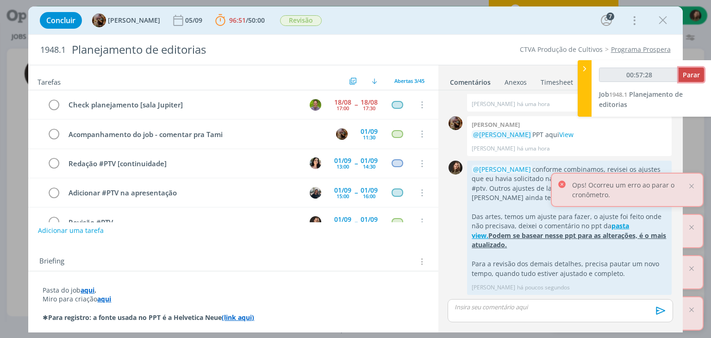
click at [686, 79] on span "Parar" at bounding box center [691, 74] width 17 height 9
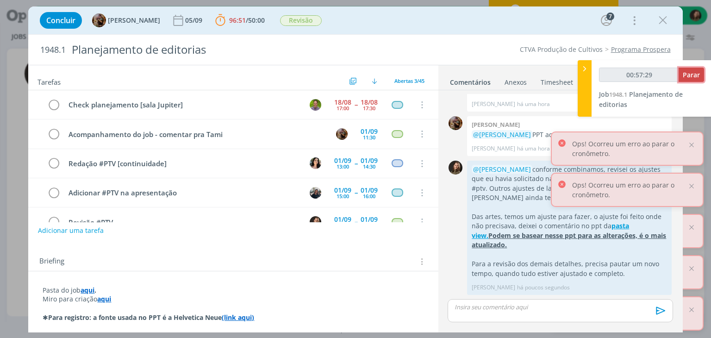
click at [686, 79] on span "Parar" at bounding box center [691, 74] width 17 height 9
click at [686, 79] on button "button" at bounding box center [686, 75] width 36 height 14
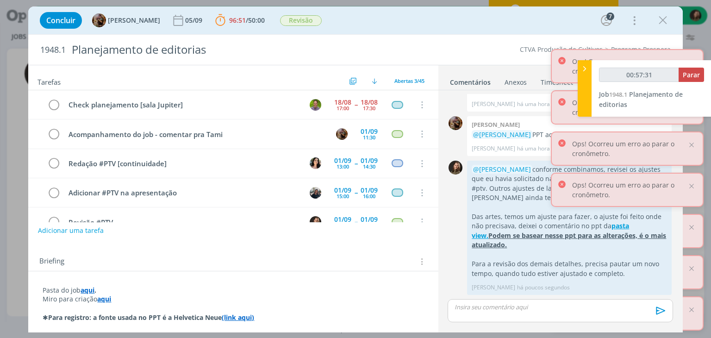
type input "00:58:00"
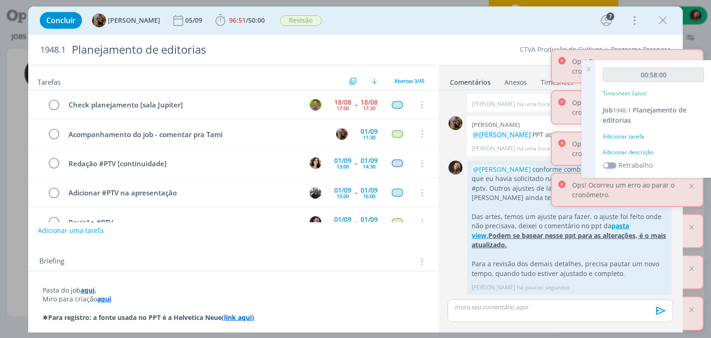
click at [621, 150] on div "Adicionar descrição" at bounding box center [653, 152] width 101 height 8
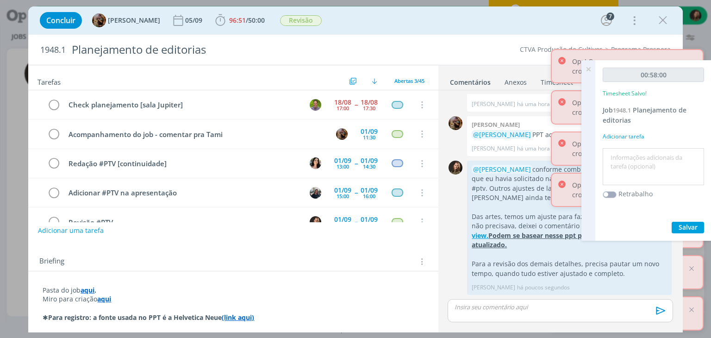
click at [622, 152] on textarea at bounding box center [653, 166] width 97 height 33
click at [620, 161] on textarea at bounding box center [653, 166] width 97 height 33
type textarea "revisão"
click at [681, 231] on button "Salvar" at bounding box center [688, 228] width 32 height 12
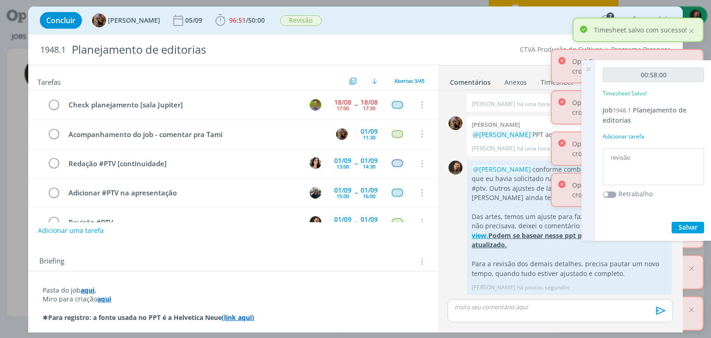
drag, startPoint x: 590, startPoint y: 69, endPoint x: 611, endPoint y: 61, distance: 22.6
click at [590, 69] on icon at bounding box center [588, 69] width 17 height 18
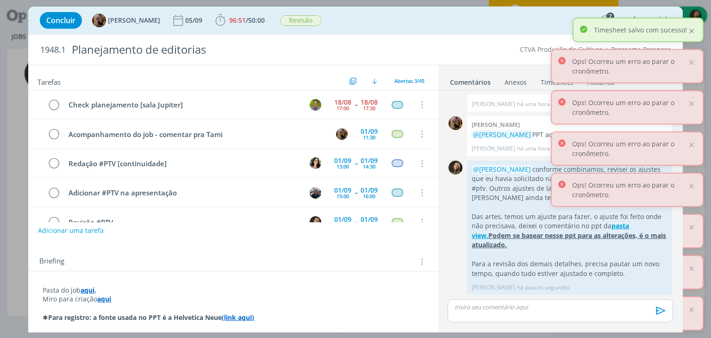
click at [694, 30] on div at bounding box center [691, 31] width 8 height 8
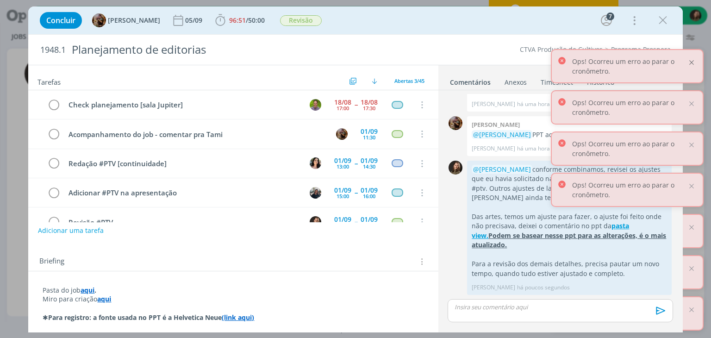
click at [690, 64] on div at bounding box center [691, 62] width 8 height 8
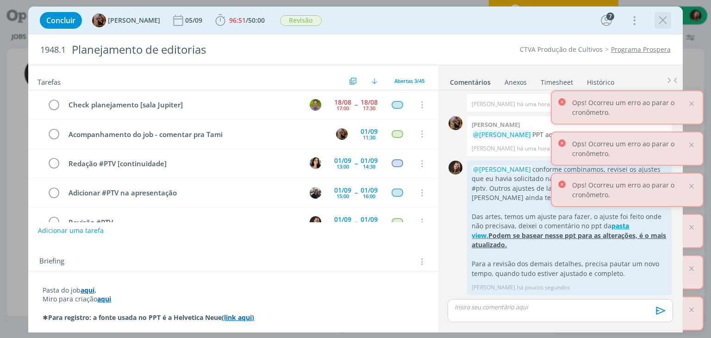
click at [663, 23] on icon "dialog" at bounding box center [663, 20] width 14 height 14
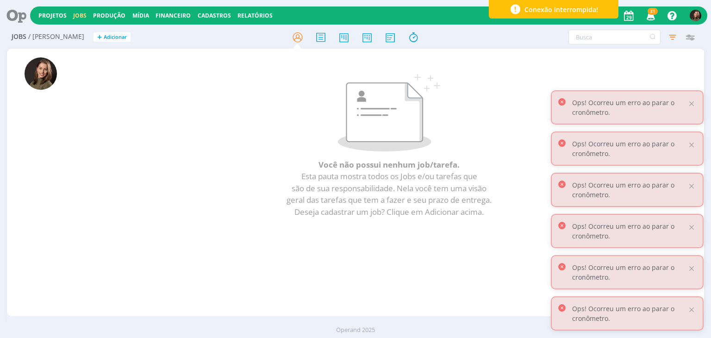
click at [11, 17] on icon at bounding box center [13, 15] width 19 height 18
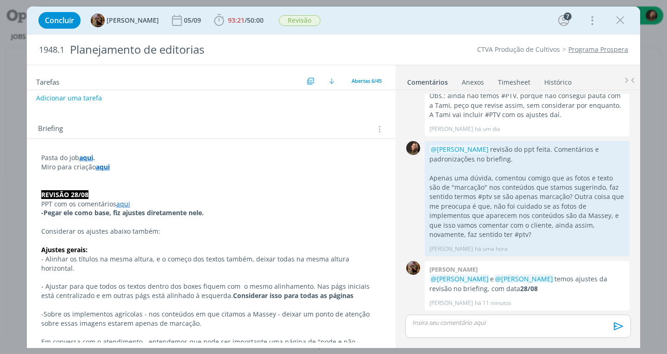
scroll to position [139, 0]
click at [122, 204] on link "aqui" at bounding box center [123, 203] width 14 height 9
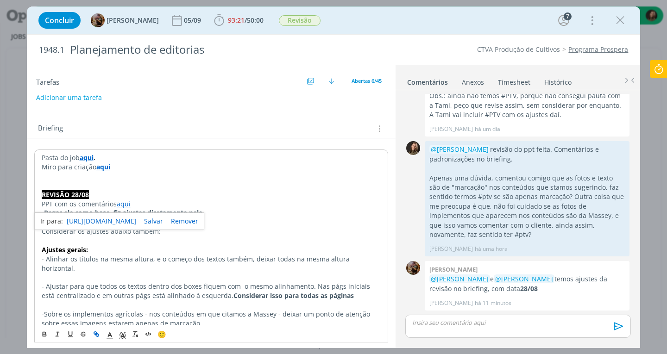
click at [126, 220] on link "https://sobeae.sharepoint.com/sites/SOBEAE/Documentos%20Compartilhados/Forms/Al…" at bounding box center [102, 221] width 70 height 12
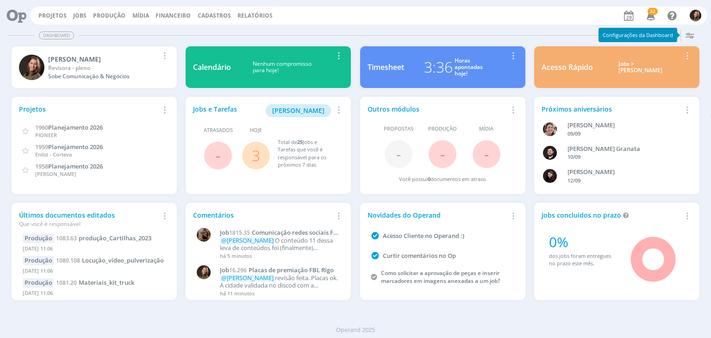
click at [248, 152] on span "3" at bounding box center [256, 156] width 28 height 28
click at [253, 158] on link "3" at bounding box center [256, 155] width 8 height 20
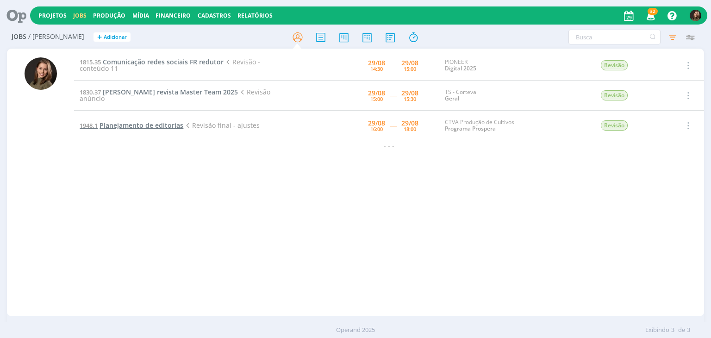
click at [160, 126] on span "Planejamento de editorias" at bounding box center [142, 125] width 84 height 9
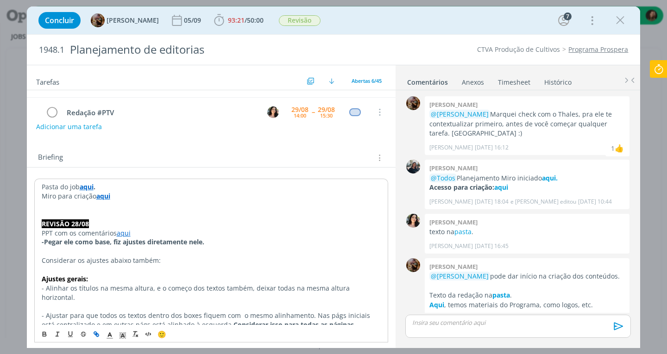
scroll to position [691, 0]
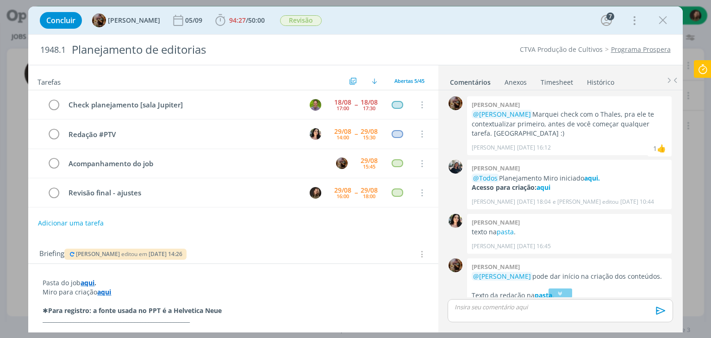
scroll to position [807, 0]
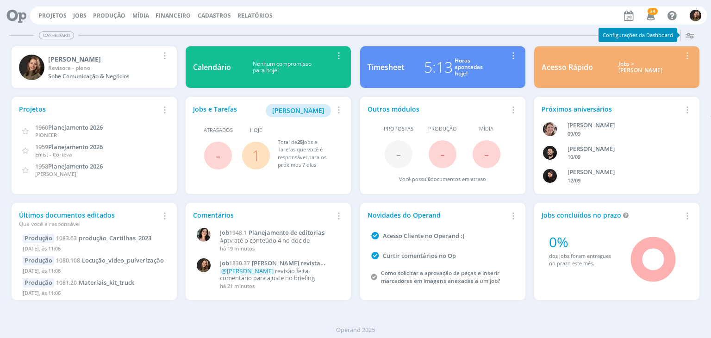
click at [256, 156] on link "1" at bounding box center [256, 155] width 8 height 20
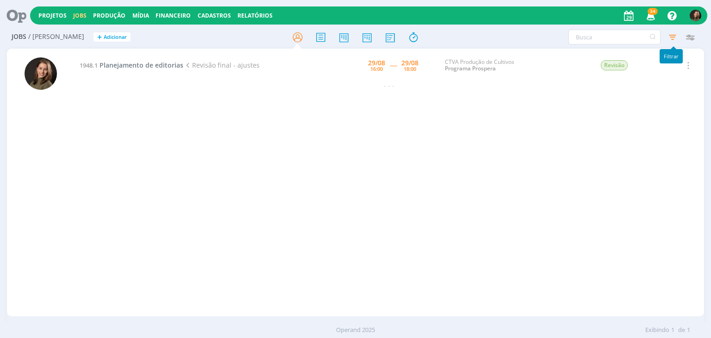
click at [669, 36] on icon "button" at bounding box center [672, 37] width 17 height 17
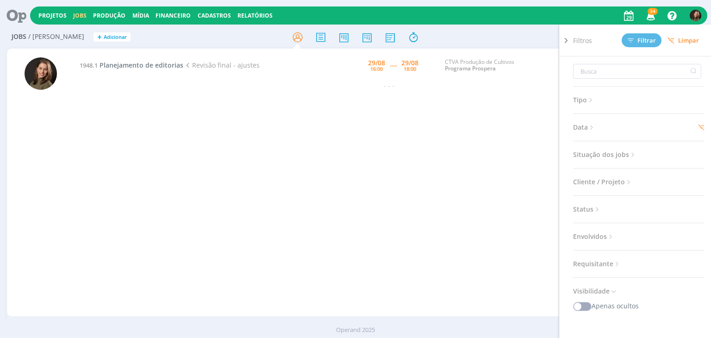
click at [688, 42] on span "Limpar" at bounding box center [683, 40] width 31 height 7
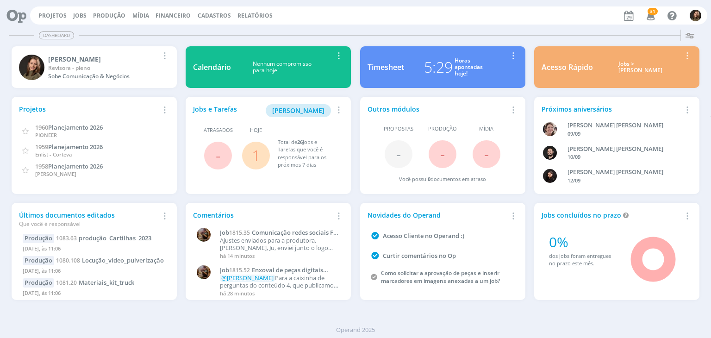
click at [249, 158] on span "1" at bounding box center [256, 156] width 28 height 28
click at [255, 158] on link "1" at bounding box center [256, 155] width 8 height 20
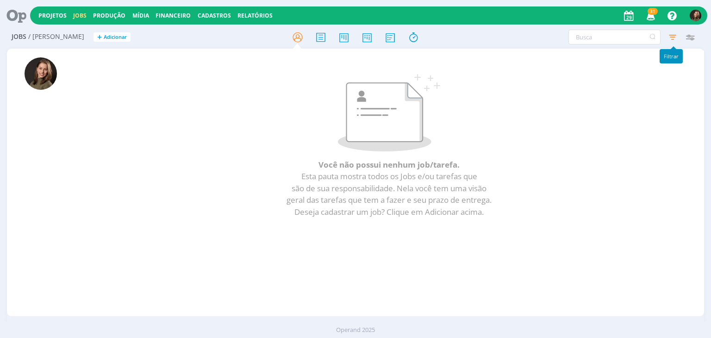
click at [676, 34] on icon "button" at bounding box center [672, 37] width 17 height 17
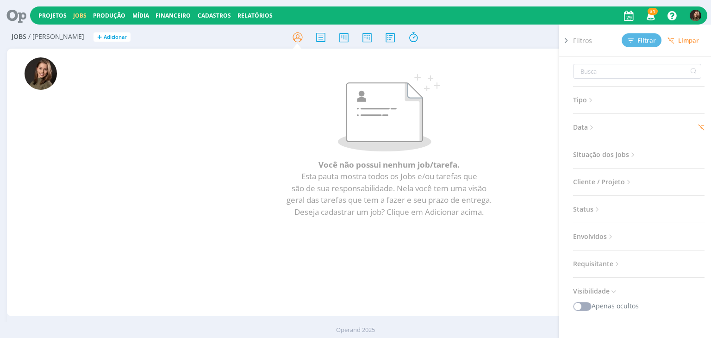
click at [680, 40] on span "Limpar" at bounding box center [683, 40] width 31 height 7
click at [674, 40] on icon at bounding box center [671, 40] width 7 height 7
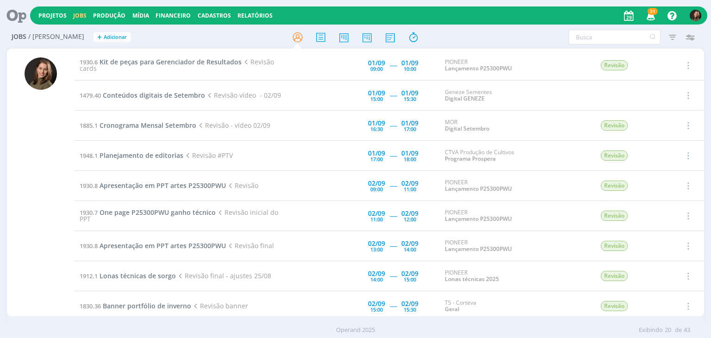
click at [149, 66] on td "1930.6 Kit de peças para Gerenciador de Resultados Revisão cards" at bounding box center [182, 65] width 217 height 30
click at [156, 64] on span "Kit de peças para Gerenciador de Resultados" at bounding box center [171, 61] width 142 height 9
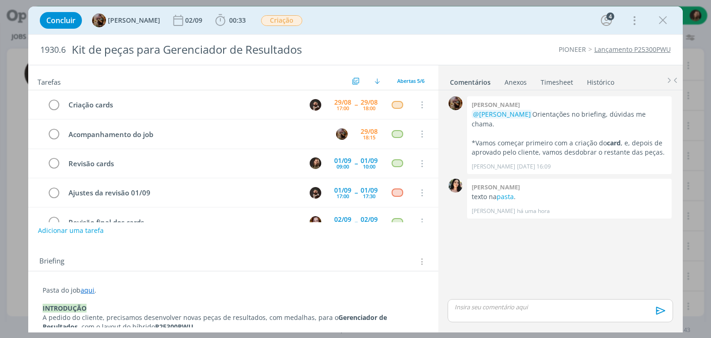
click at [661, 26] on icon "dialog" at bounding box center [663, 20] width 14 height 14
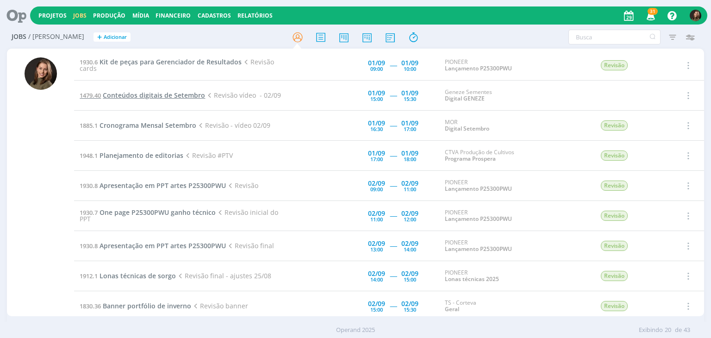
click at [162, 97] on span "Conteúdos digitais de Setembro" at bounding box center [154, 95] width 102 height 9
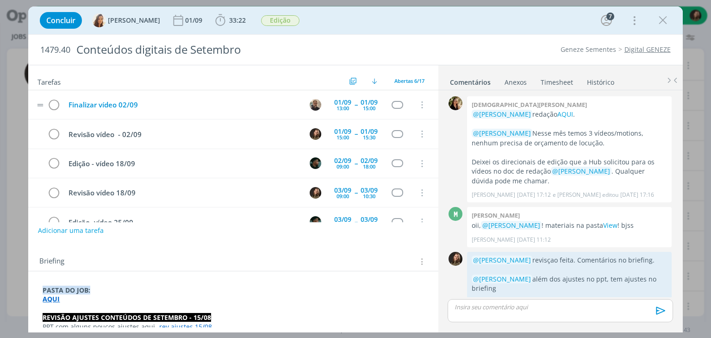
scroll to position [284, 0]
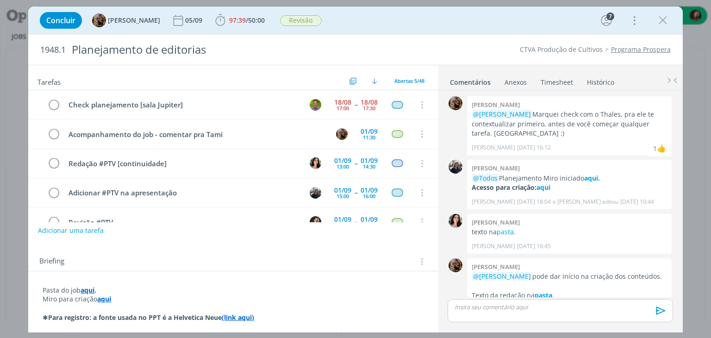
scroll to position [1218, 0]
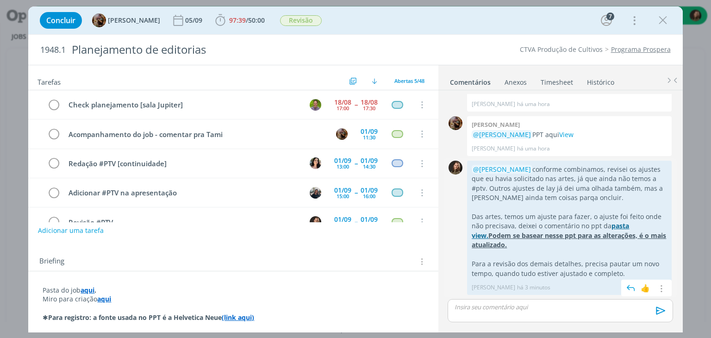
click at [619, 227] on u "pasta view." at bounding box center [550, 230] width 157 height 18
click at [657, 291] on icon "dialog" at bounding box center [661, 288] width 10 height 9
click at [635, 262] on link "Editar" at bounding box center [629, 261] width 73 height 15
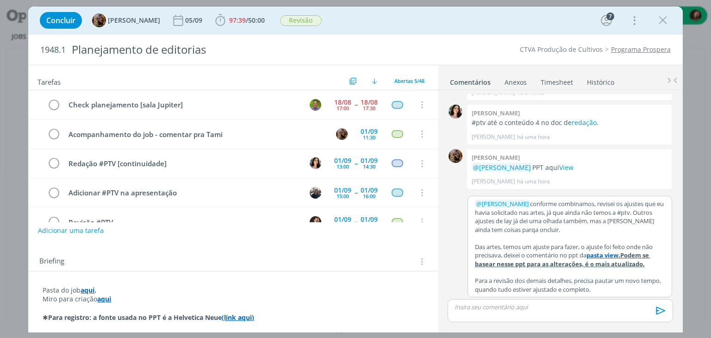
scroll to position [1186, 0]
click at [620, 257] on u "pasta view." at bounding box center [604, 255] width 34 height 8
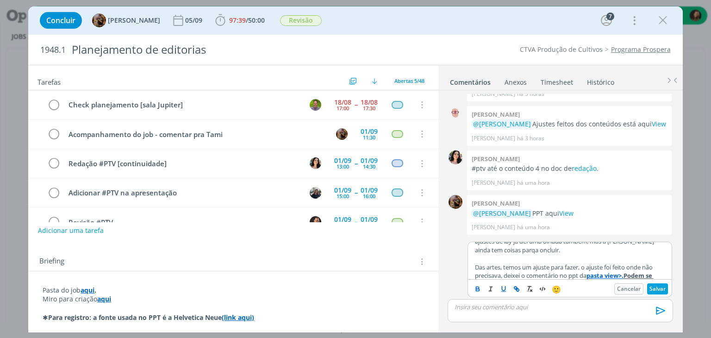
scroll to position [26, 0]
click at [662, 287] on button "Salvar" at bounding box center [657, 288] width 21 height 11
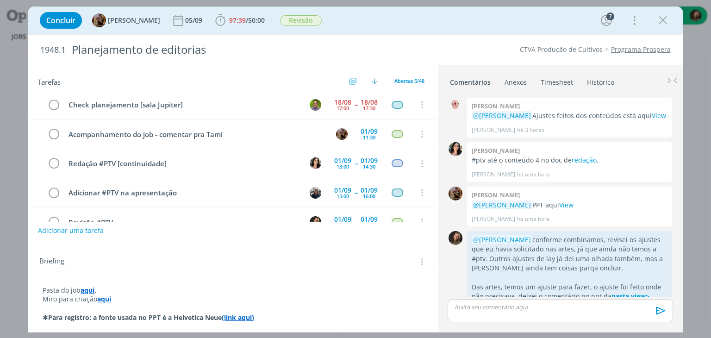
click at [654, 282] on p "dialog" at bounding box center [569, 277] width 195 height 9
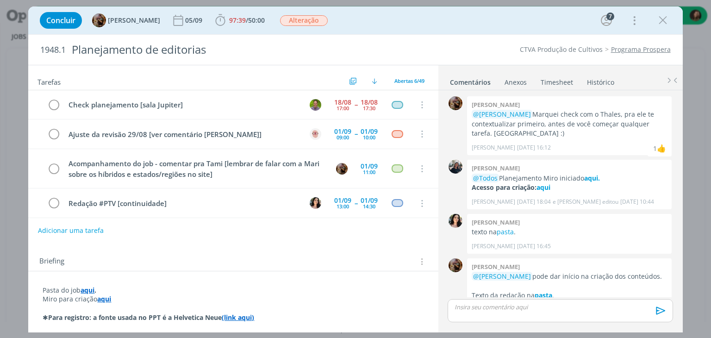
scroll to position [1140, 0]
